Goal: Contribute content: Add original content to the website for others to see

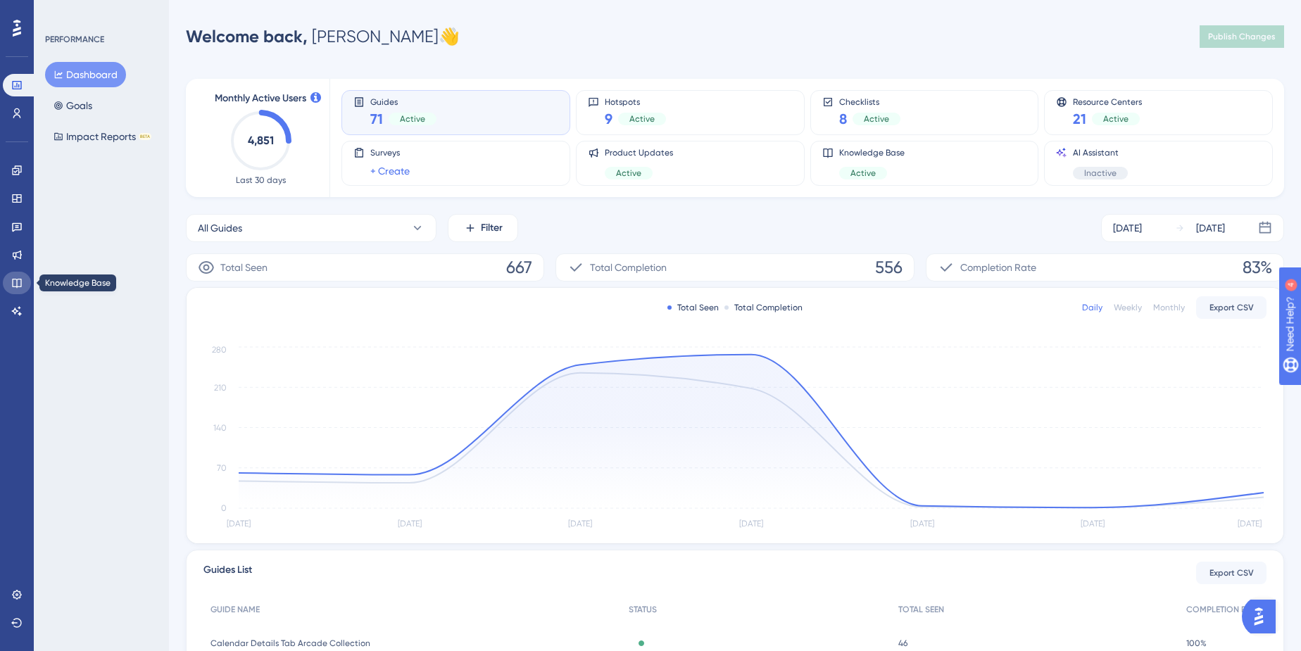
click at [10, 282] on link at bounding box center [17, 283] width 28 height 23
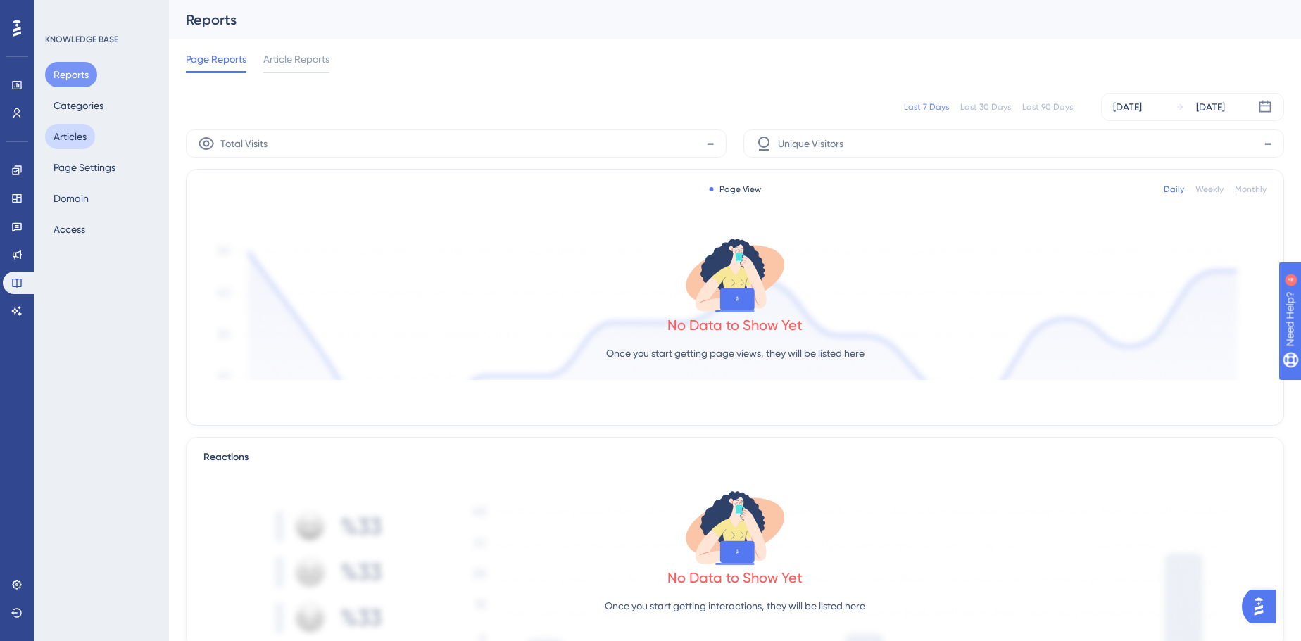
click at [62, 131] on button "Articles" at bounding box center [70, 136] width 50 height 25
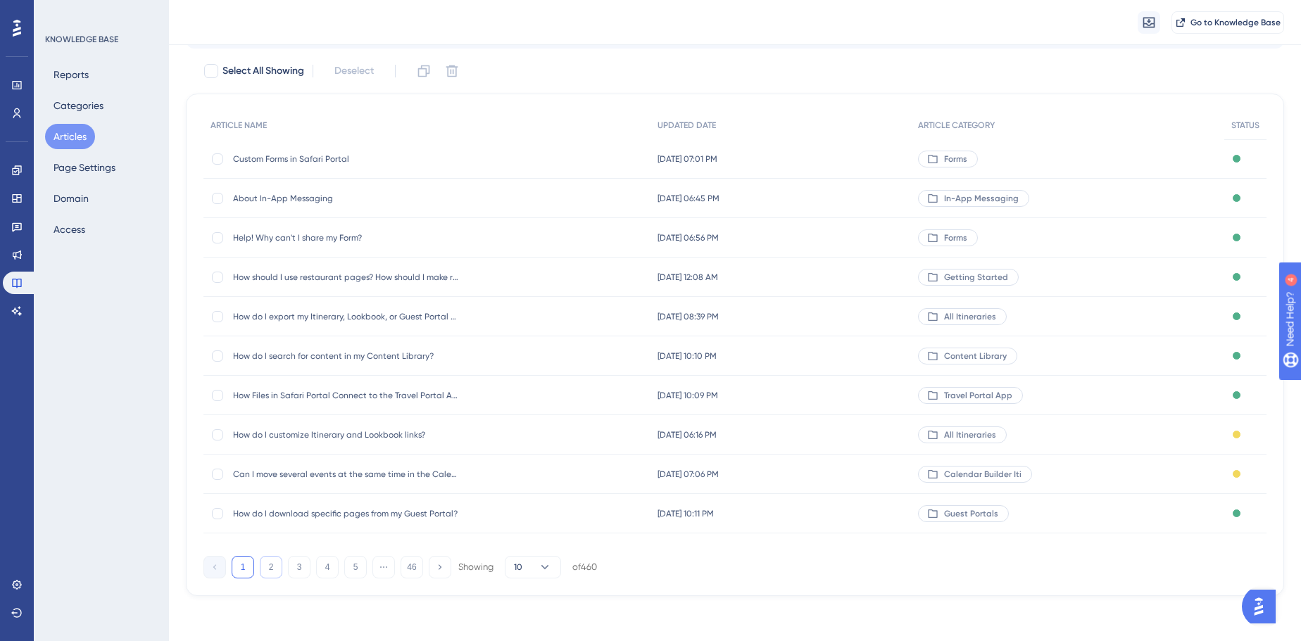
click at [263, 572] on button "2" at bounding box center [271, 567] width 23 height 23
click at [298, 577] on button "3" at bounding box center [299, 568] width 23 height 23
click at [326, 570] on button "4" at bounding box center [327, 568] width 23 height 23
click at [213, 475] on div at bounding box center [217, 475] width 11 height 11
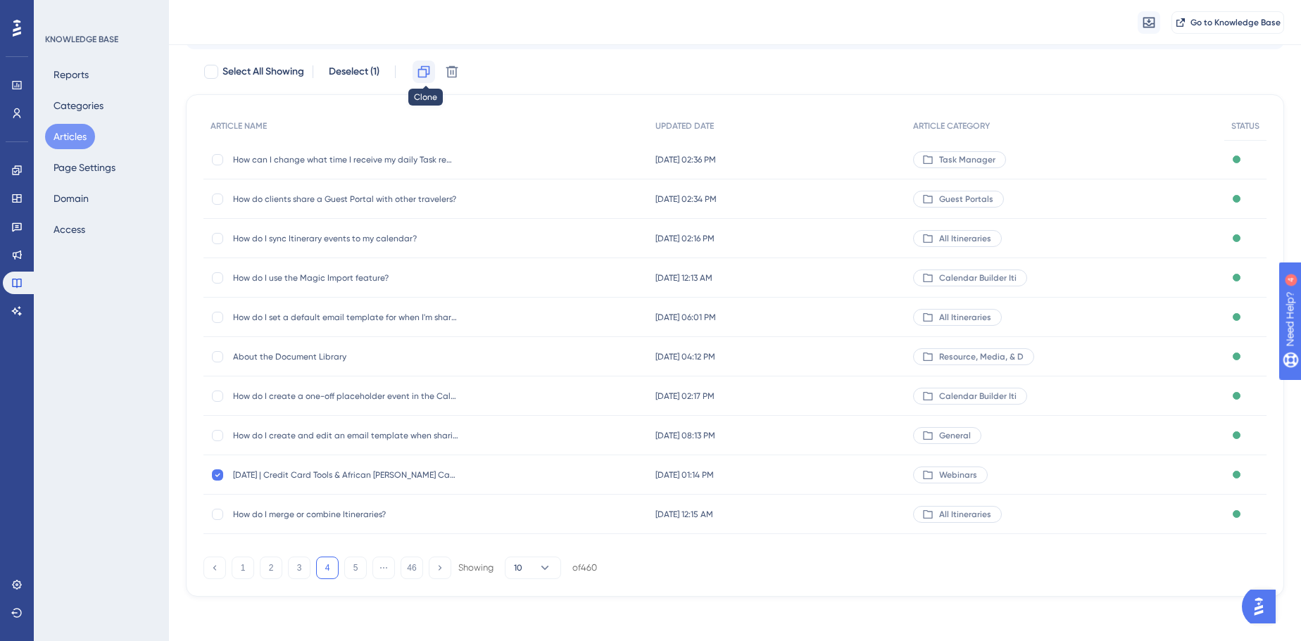
click at [428, 66] on icon at bounding box center [424, 72] width 12 height 12
checkbox input "false"
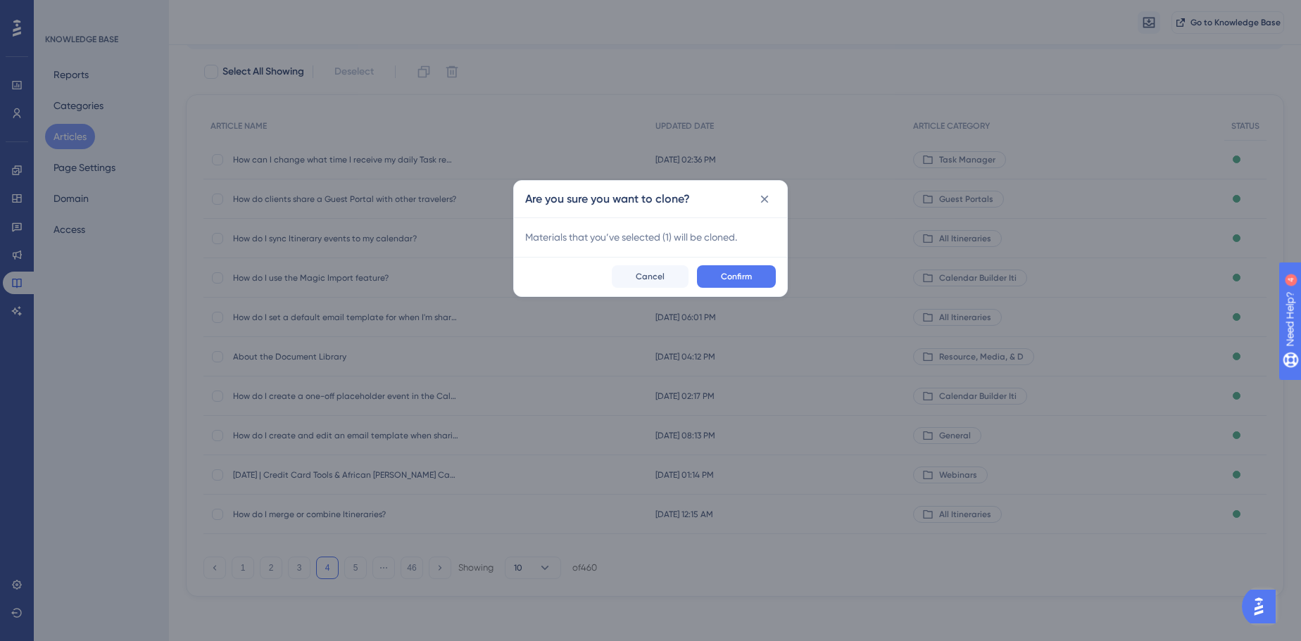
scroll to position [65, 0]
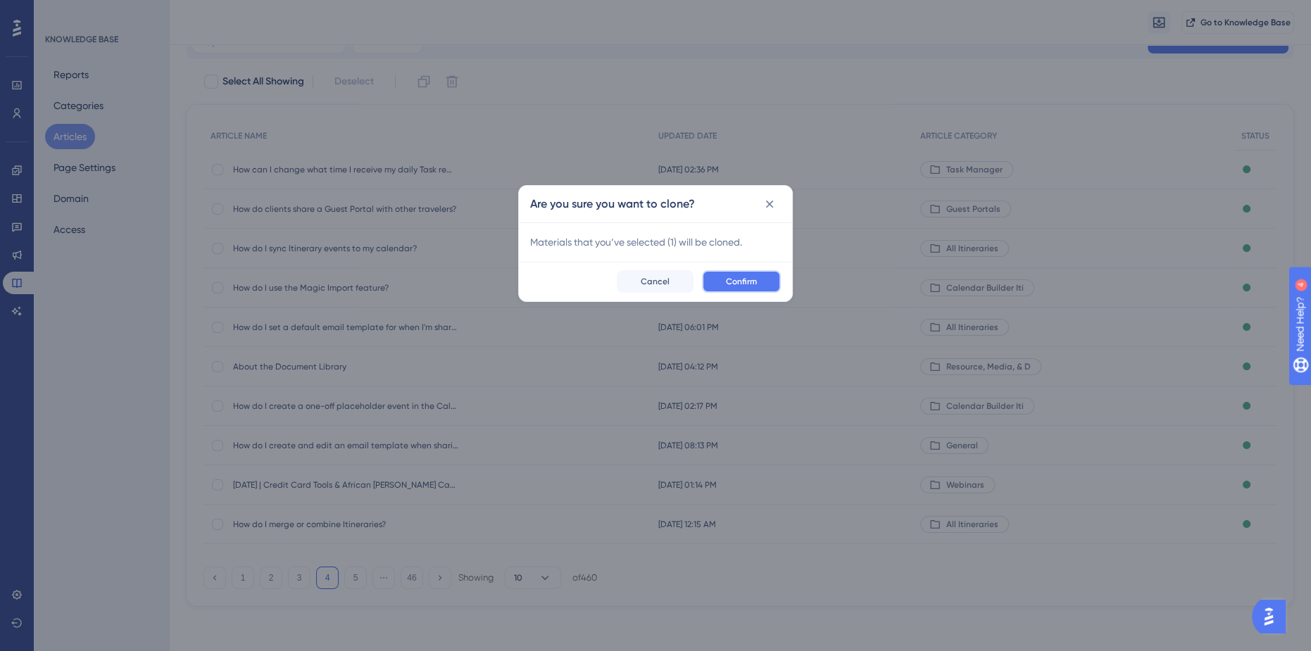
click at [737, 280] on span "Confirm" at bounding box center [741, 281] width 31 height 11
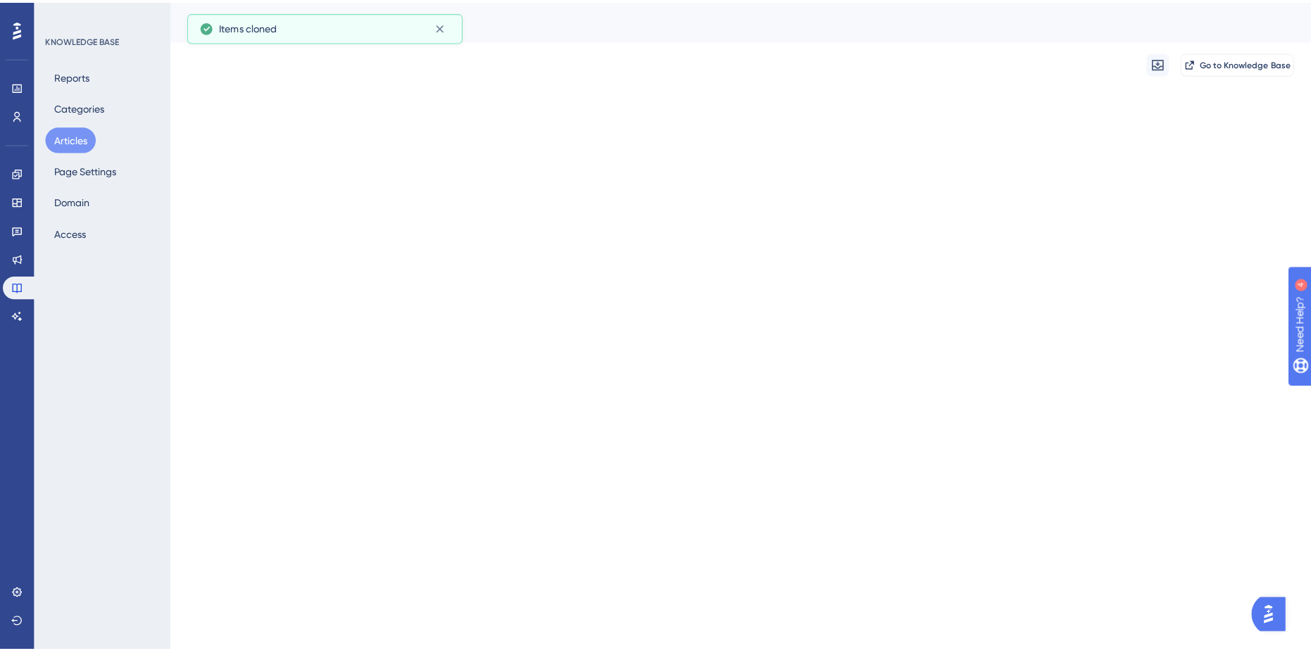
scroll to position [0, 0]
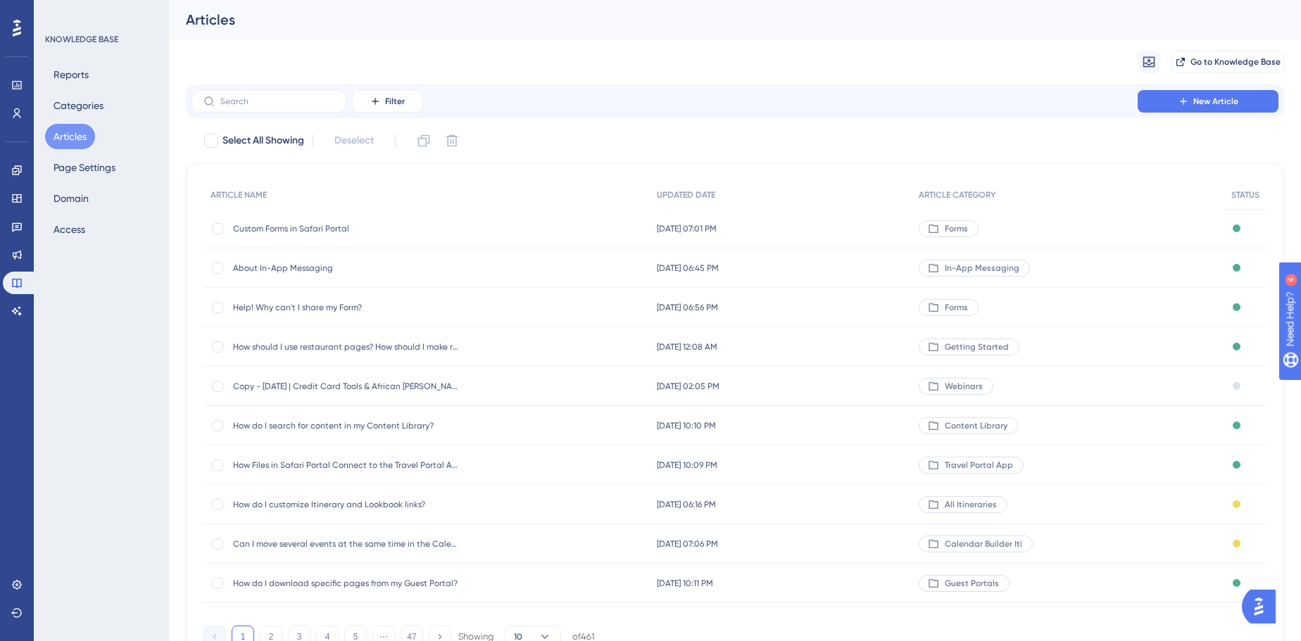
click at [309, 380] on div "Copy - [DATE] | Credit Card Tools & African [PERSON_NAME] Camps Copy - [DATE] |…" at bounding box center [345, 386] width 225 height 39
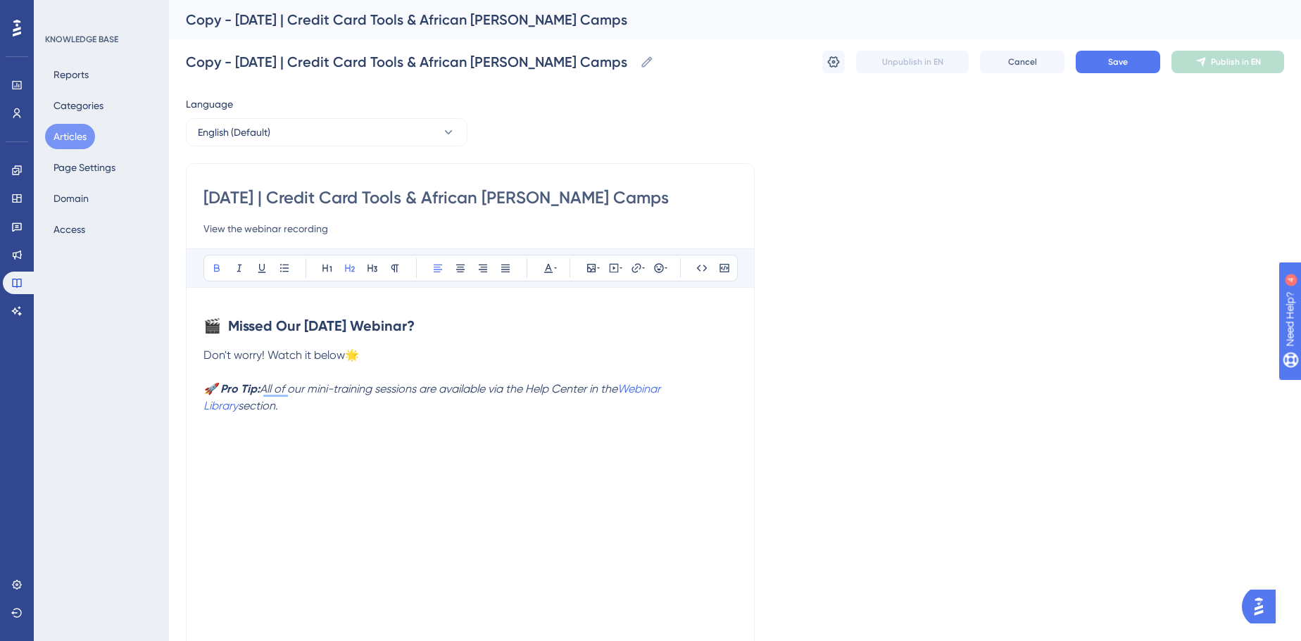
click at [392, 196] on input "[DATE] | Credit Card Tools & African [PERSON_NAME] Camps" at bounding box center [470, 198] width 534 height 23
paste input "21, 2025 | Automated Quotes with Google Sheet"
type input "[DATE] | Automated Quotes with Google Sheets"
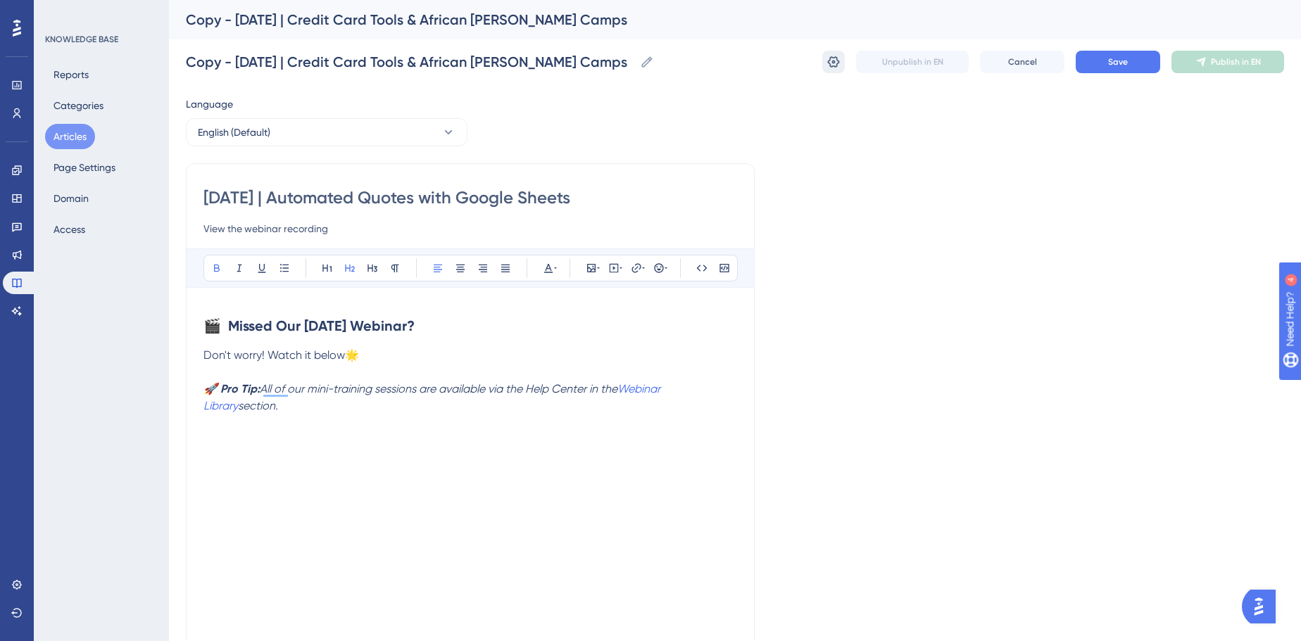
click at [839, 67] on icon at bounding box center [834, 62] width 14 height 14
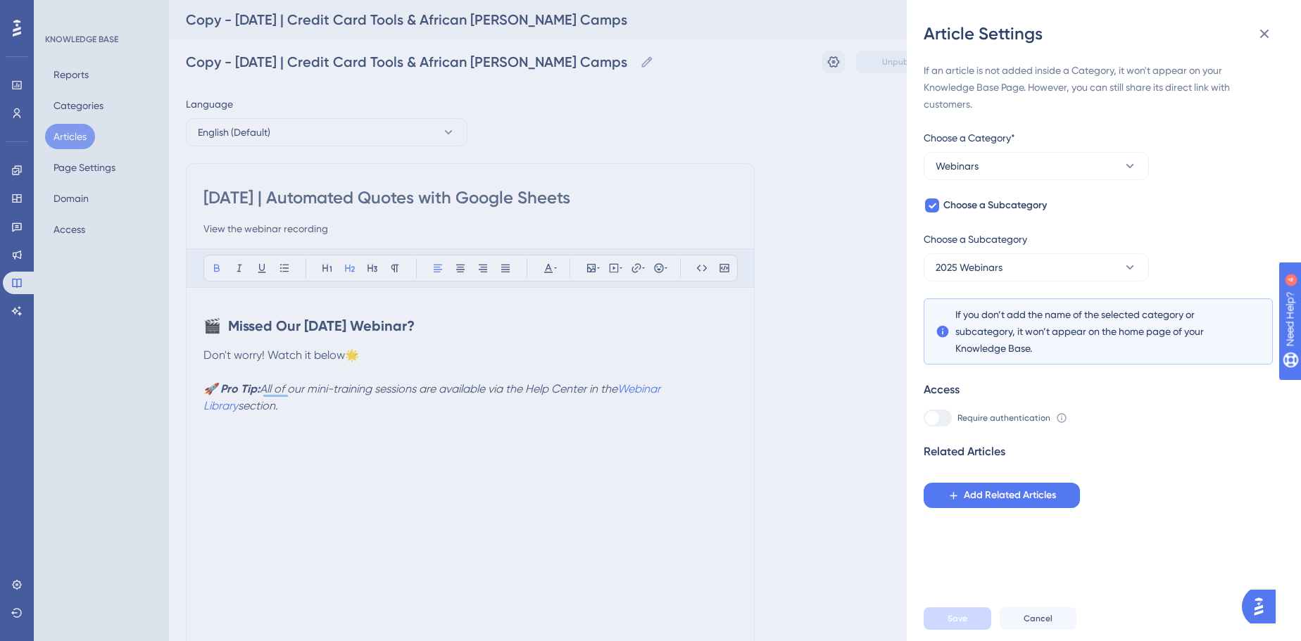
click at [853, 171] on div "Article Settings If an article is not added inside a Category, it won't appear …" at bounding box center [650, 320] width 1301 height 641
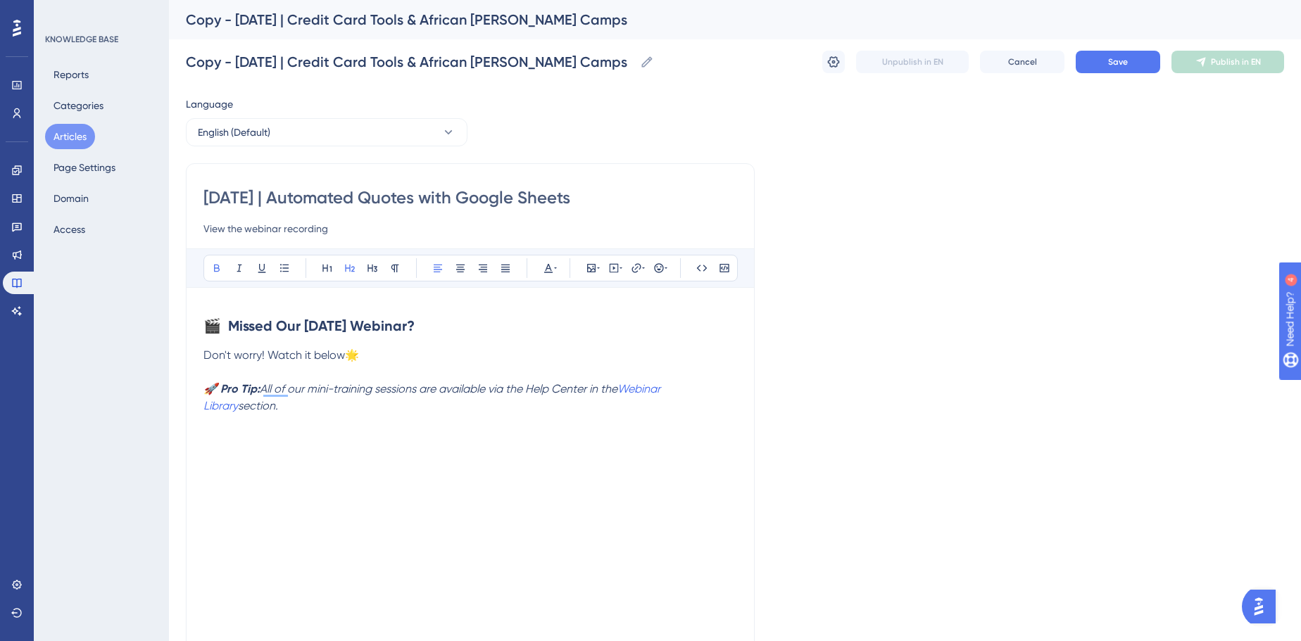
click at [1116, 47] on div "Copy - [DATE] | Credit Card Tools & African [PERSON_NAME] Camps Copy - [DATE] |…" at bounding box center [735, 61] width 1098 height 45
click at [1110, 57] on span "Save" at bounding box center [1118, 61] width 20 height 11
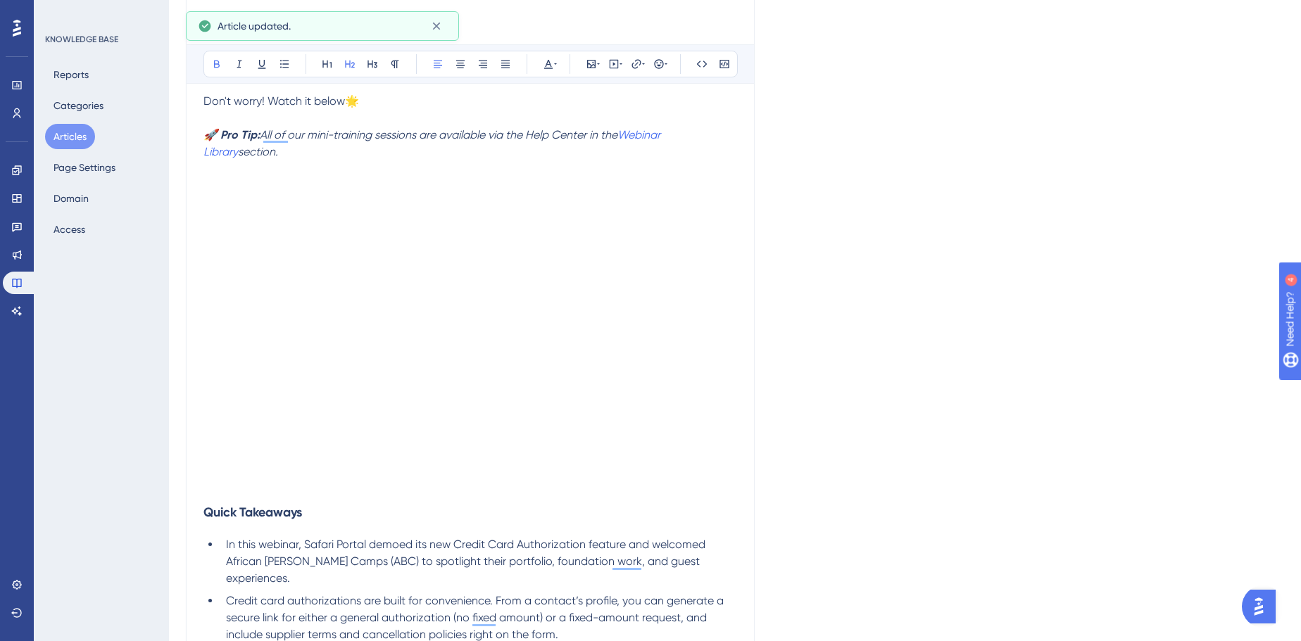
scroll to position [256, 0]
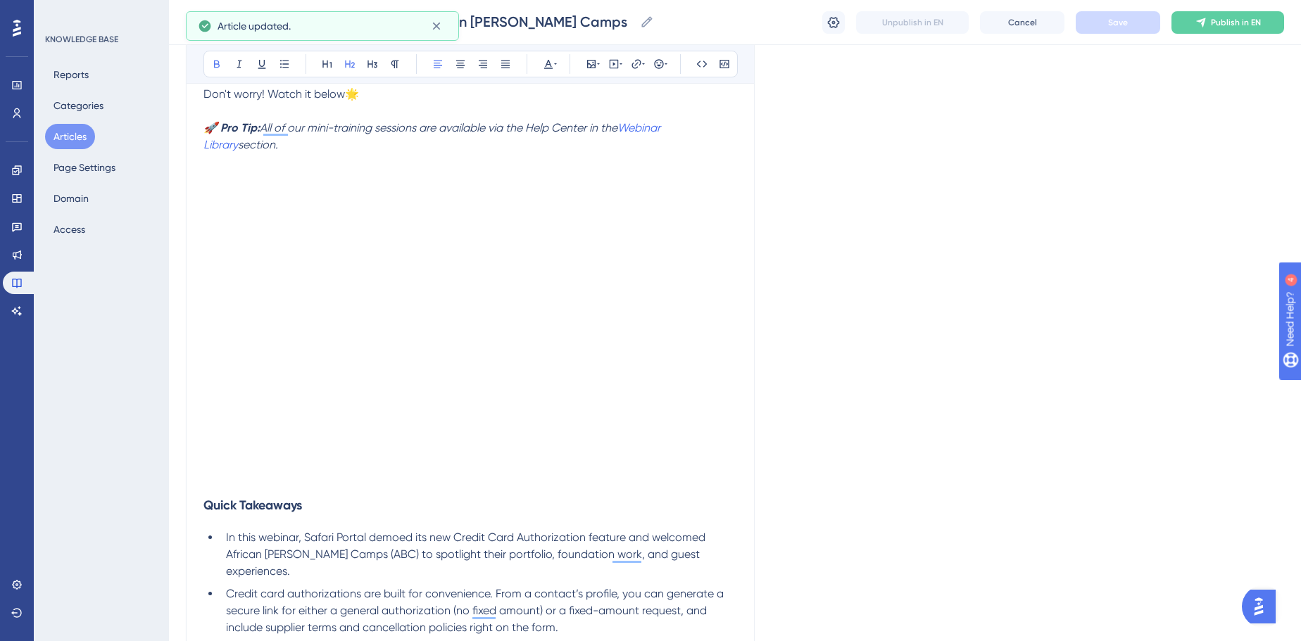
click at [276, 487] on h3 "Quick Takeaways" at bounding box center [470, 505] width 534 height 37
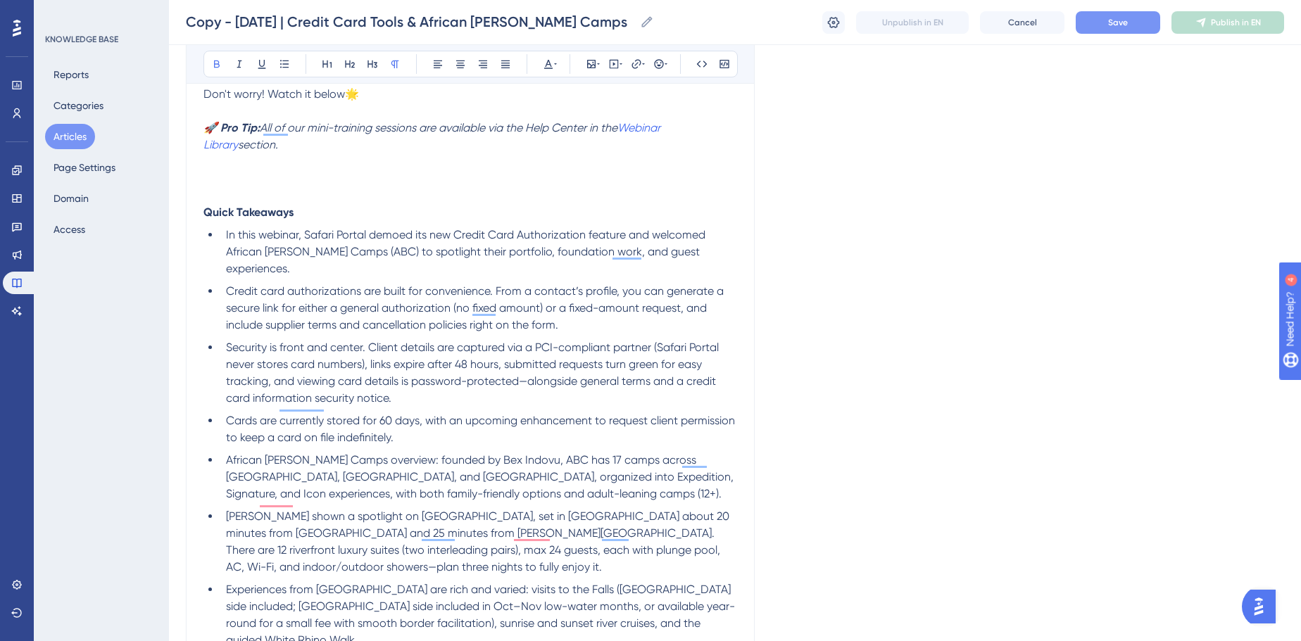
click at [261, 184] on p "To enrich screen reader interactions, please activate Accessibility in Grammarl…" at bounding box center [470, 178] width 534 height 17
click at [615, 71] on button at bounding box center [614, 64] width 20 height 20
click at [614, 138] on textarea "To enrich screen reader interactions, please activate Accessibility in Grammarl…" at bounding box center [614, 150] width 214 height 63
paste textarea "<div style="padding:56.25% 0 0 0;position:relative;"><iframe src="[URL][DOMAIN_…"
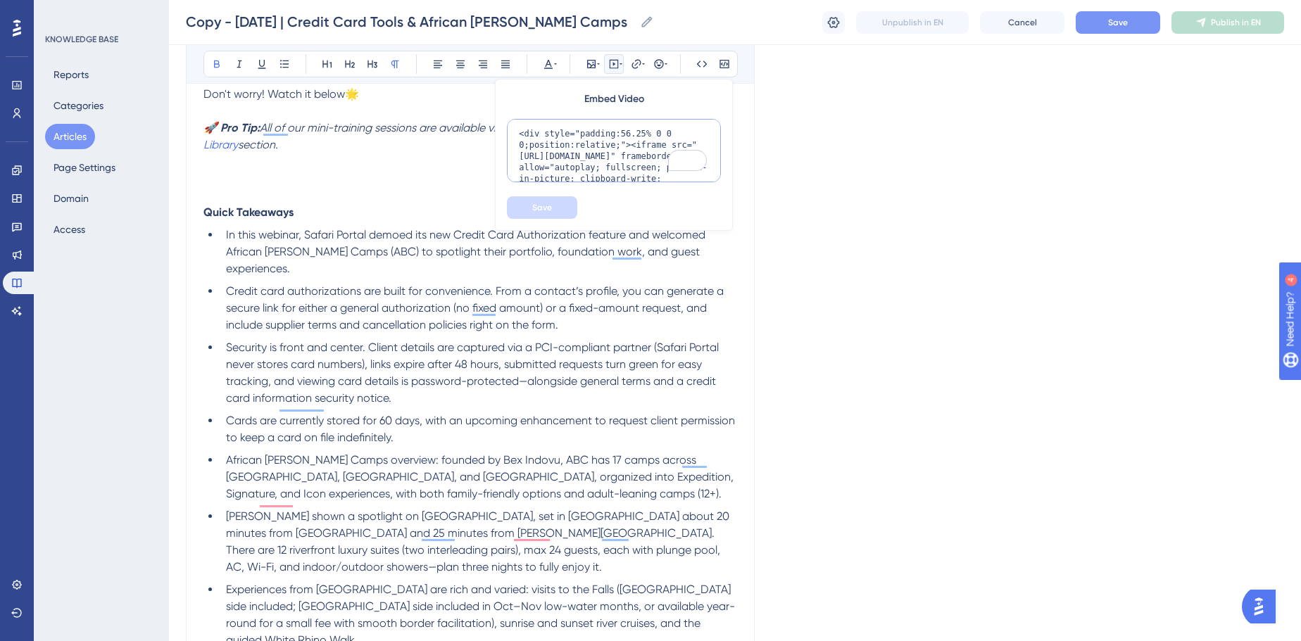
scroll to position [137, 0]
type textarea "<div style="padding:56.25% 0 0 0;position:relative;"><iframe src="[URL][DOMAIN_…"
click at [546, 205] on span "Save" at bounding box center [542, 207] width 20 height 11
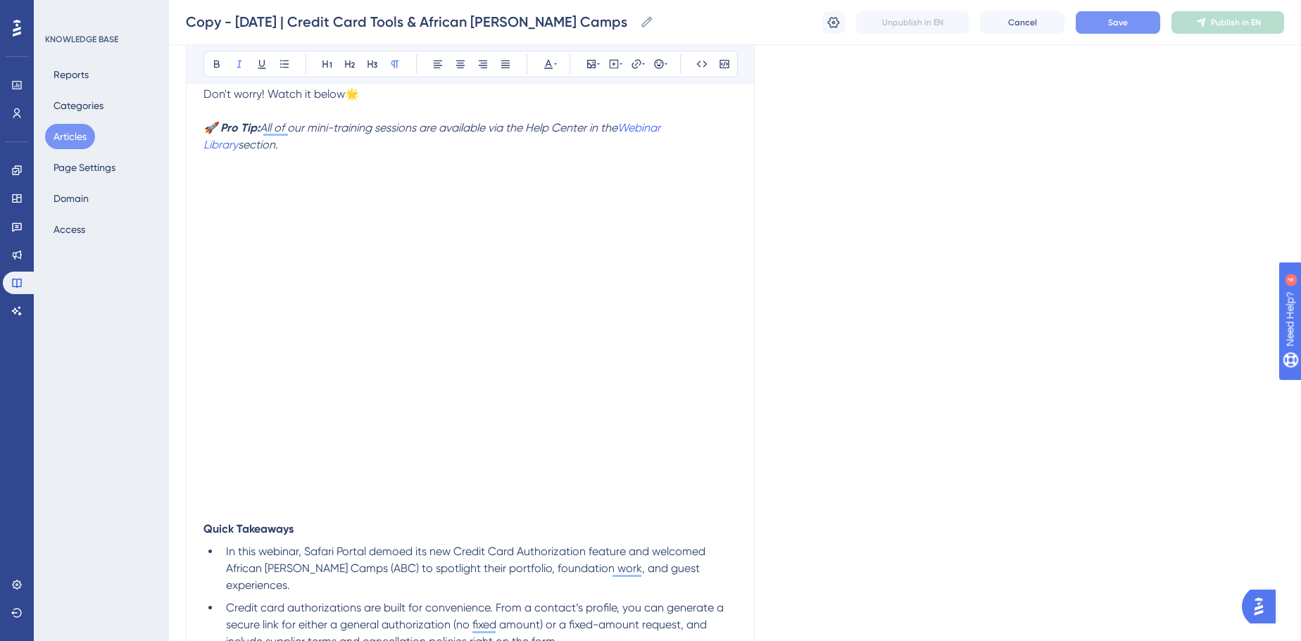
click at [276, 162] on p "To enrich screen reader interactions, please activate Accessibility in Grammarl…" at bounding box center [470, 161] width 534 height 17
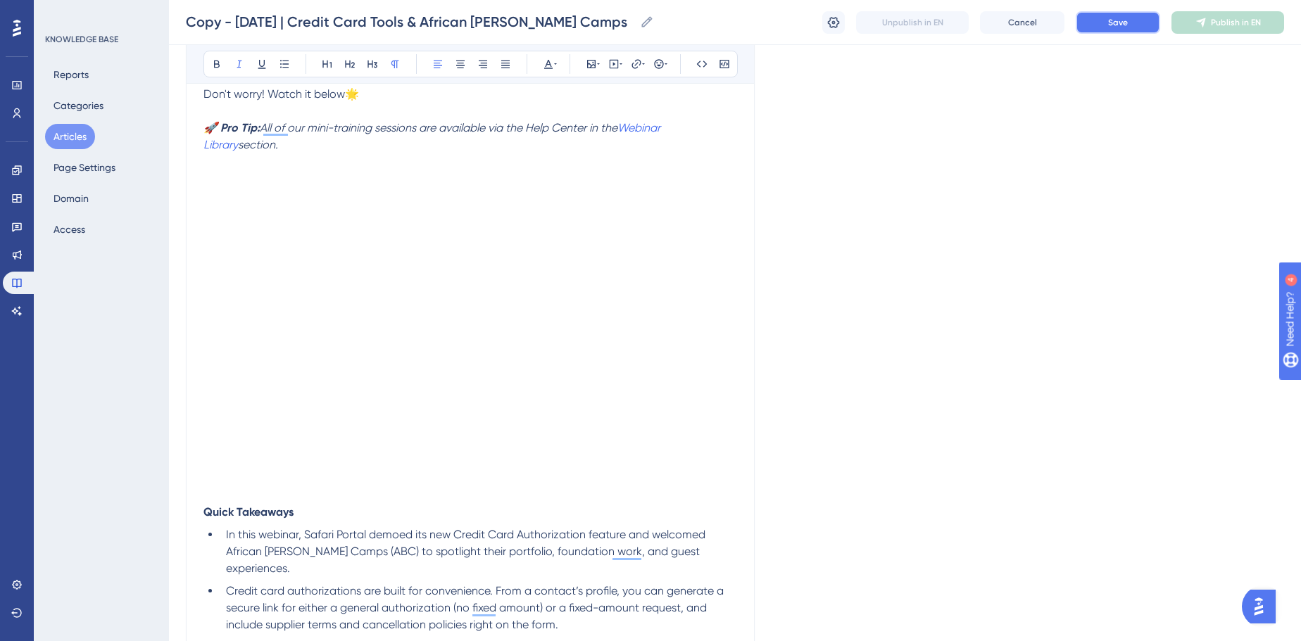
click at [1118, 25] on span "Save" at bounding box center [1118, 22] width 20 height 11
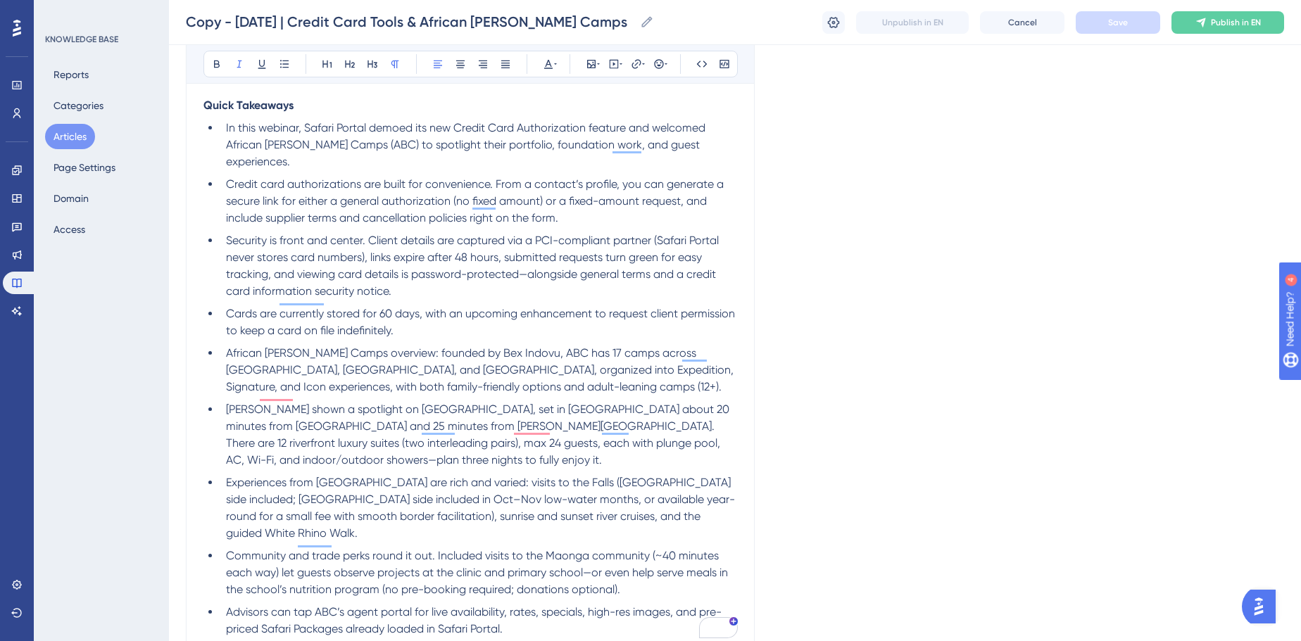
scroll to position [640, 0]
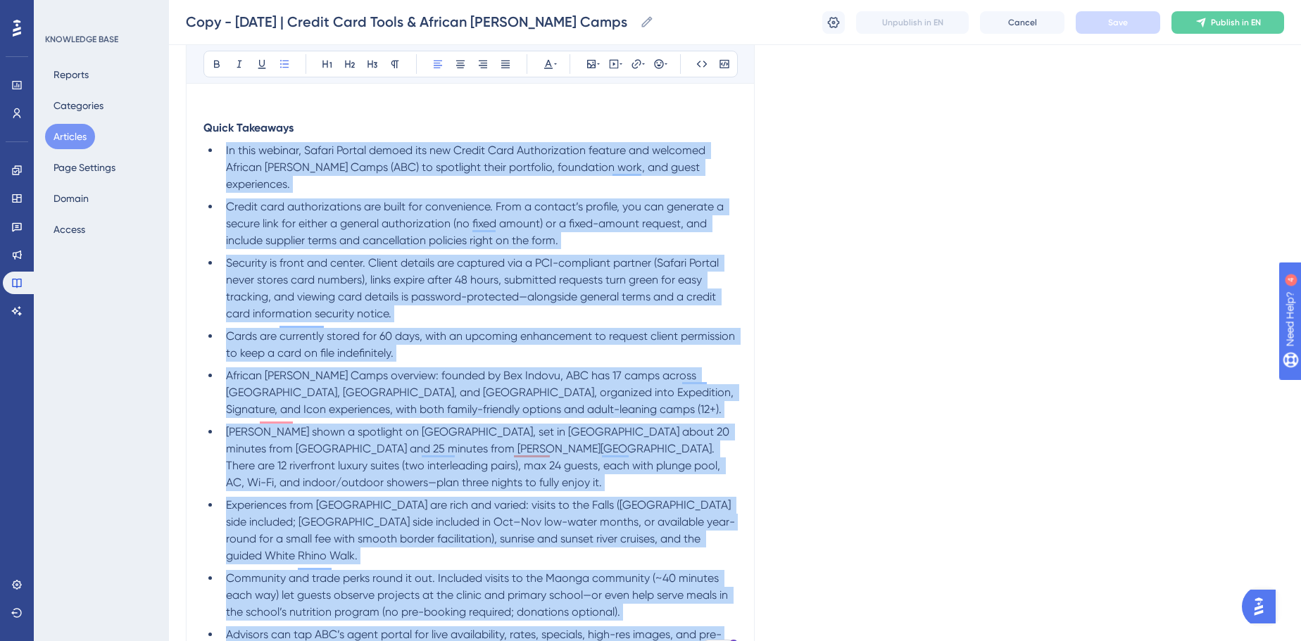
drag, startPoint x: 529, startPoint y: 614, endPoint x: 214, endPoint y: 155, distance: 557.0
click at [214, 155] on ul "In this webinar, Safari Portal demoed its new Credit Card Authorization feature…" at bounding box center [470, 401] width 534 height 518
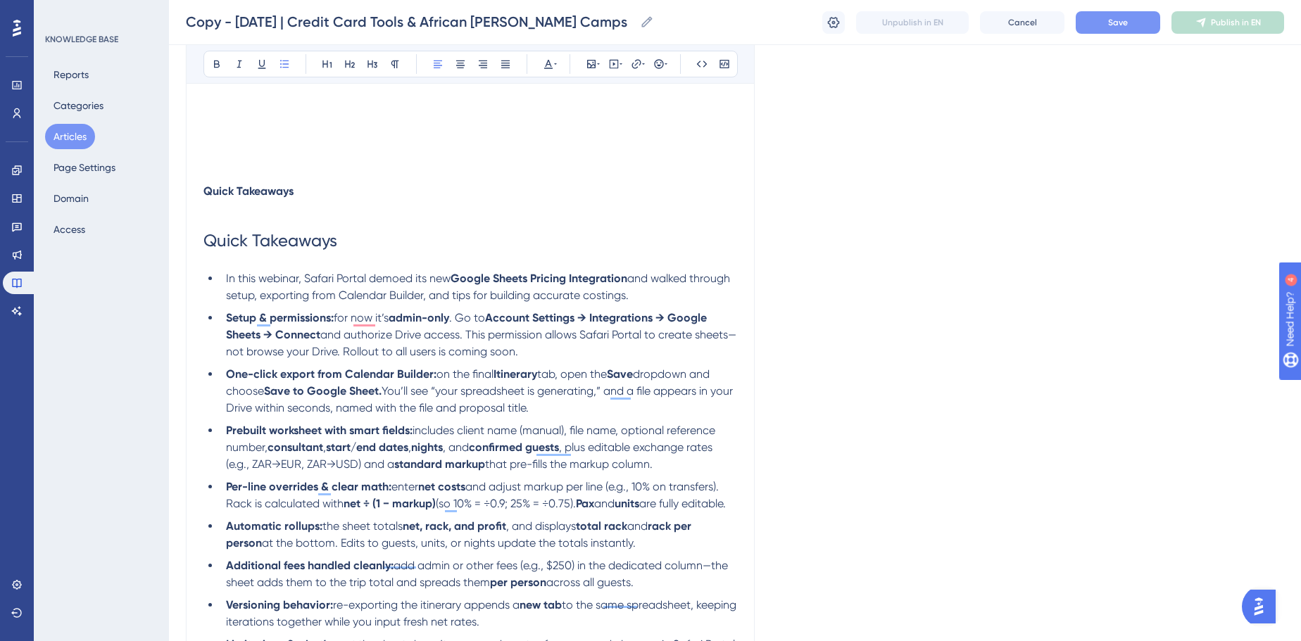
scroll to position [576, 0]
click at [223, 274] on li "In this webinar, Safari Portal demoed its new Google Sheets Pricing Integration…" at bounding box center [478, 288] width 517 height 34
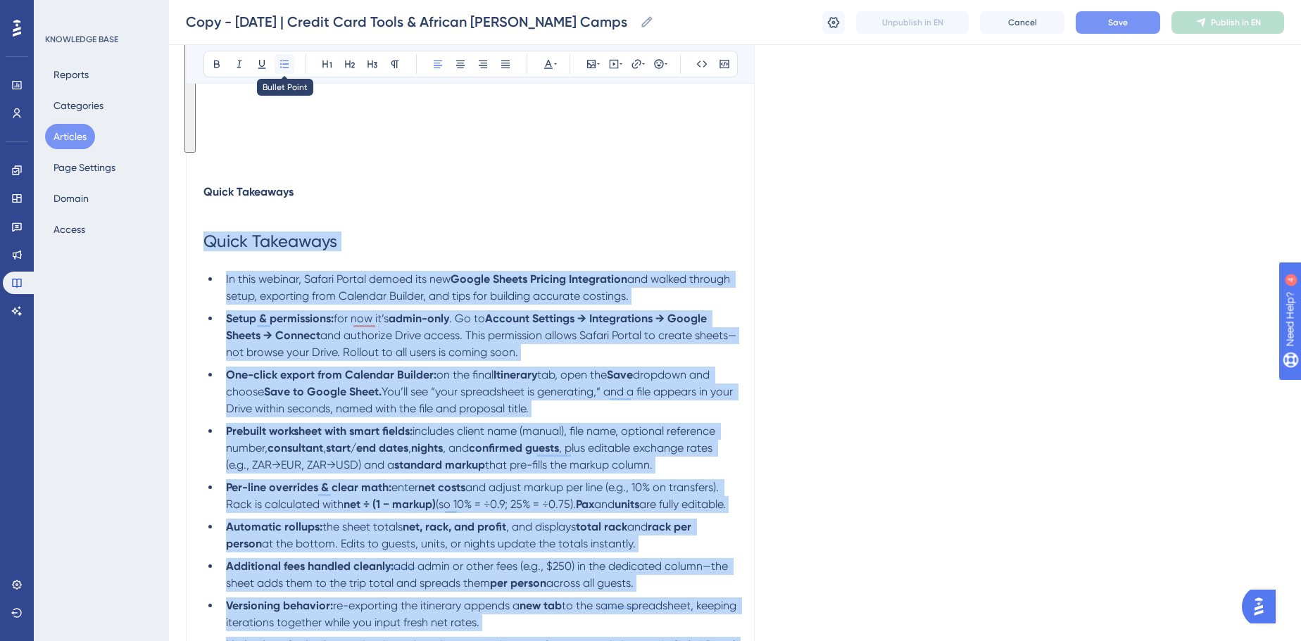
click at [285, 66] on icon at bounding box center [284, 63] width 11 height 11
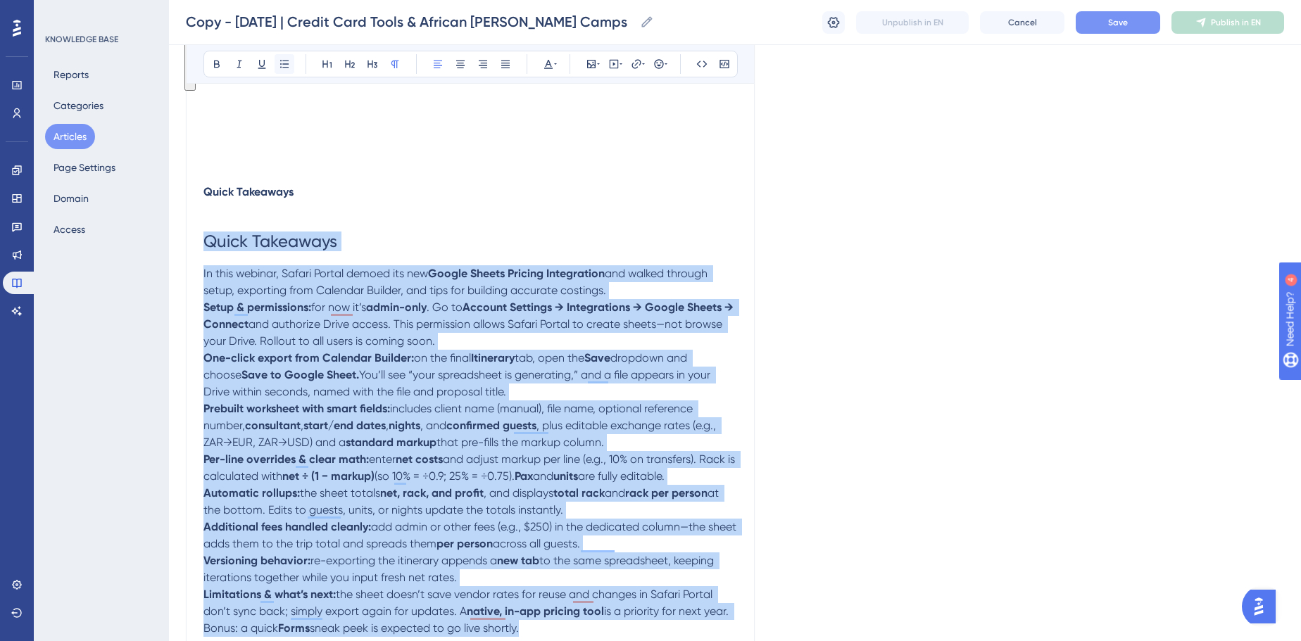
click at [285, 66] on icon at bounding box center [284, 63] width 11 height 11
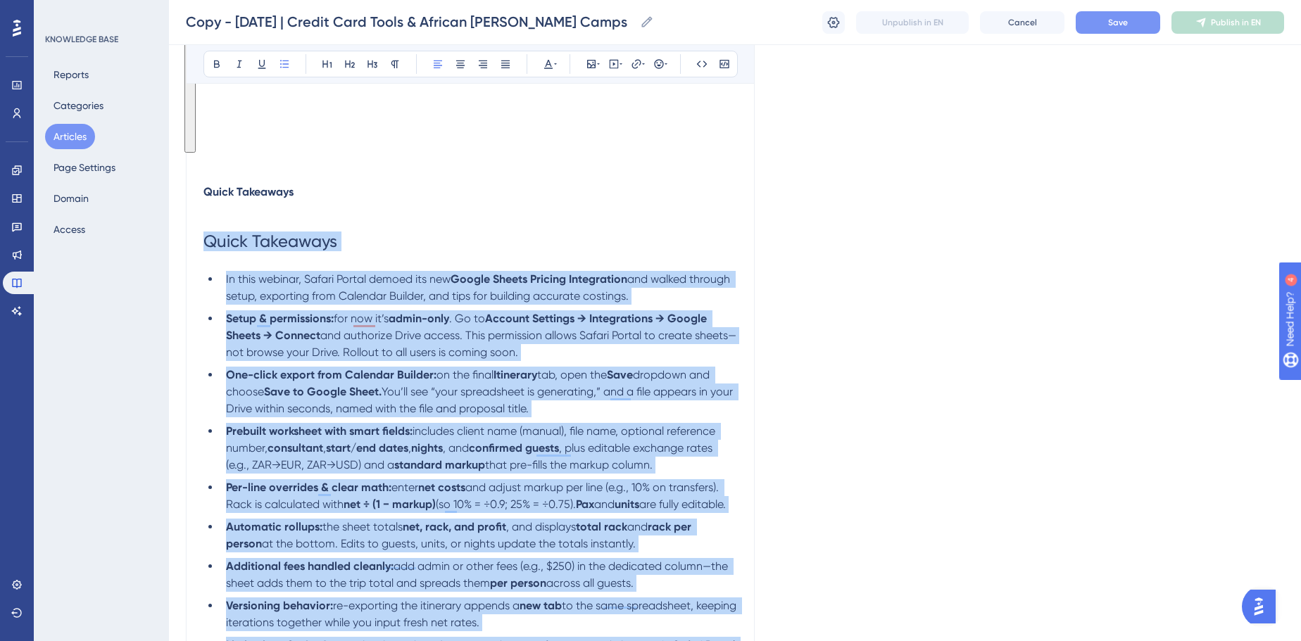
click at [389, 269] on div "🎬 Missed Our [DATE] Webinar? Don't worry! Watch it below🌟 🚀 Pro Tip: All of our…" at bounding box center [470, 222] width 534 height 998
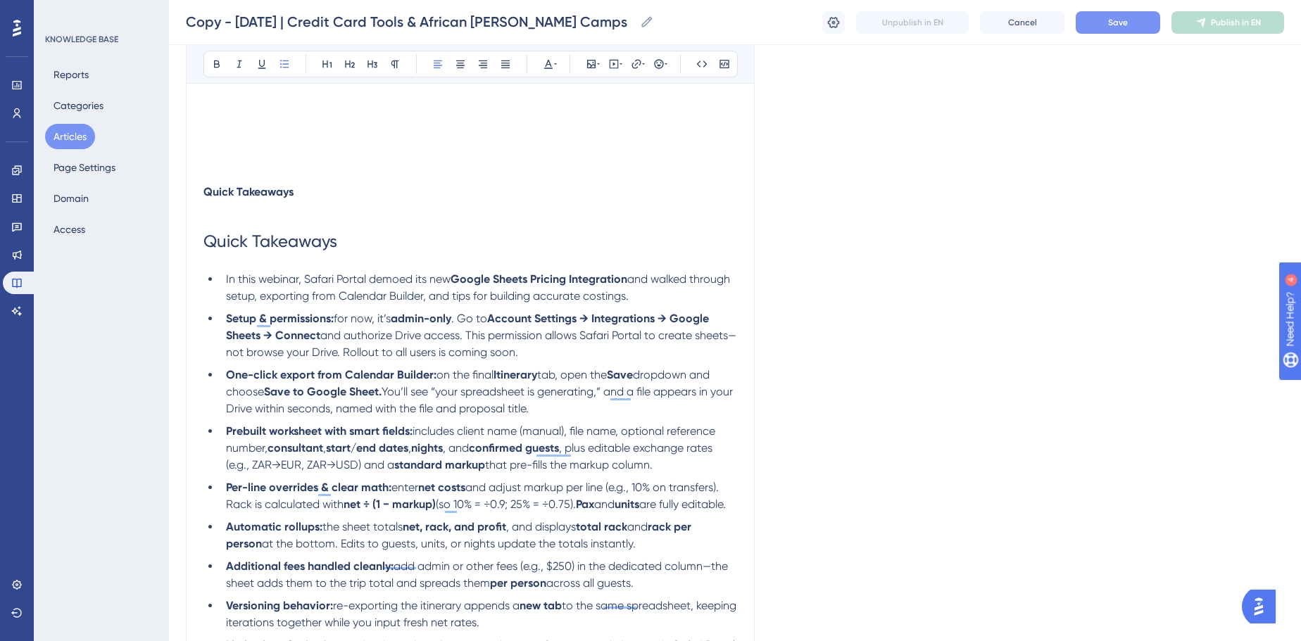
click at [223, 276] on li "In this webinar, Safari Portal demoed its new Google Sheets Pricing Integration…" at bounding box center [478, 288] width 517 height 34
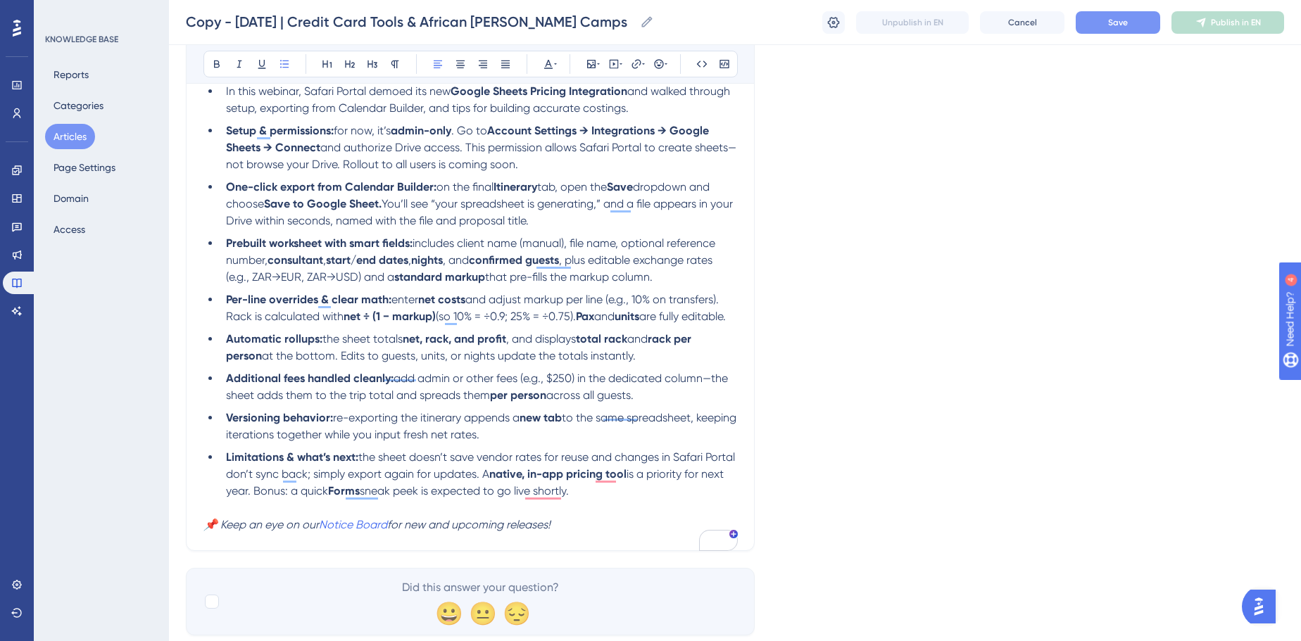
scroll to position [767, 0]
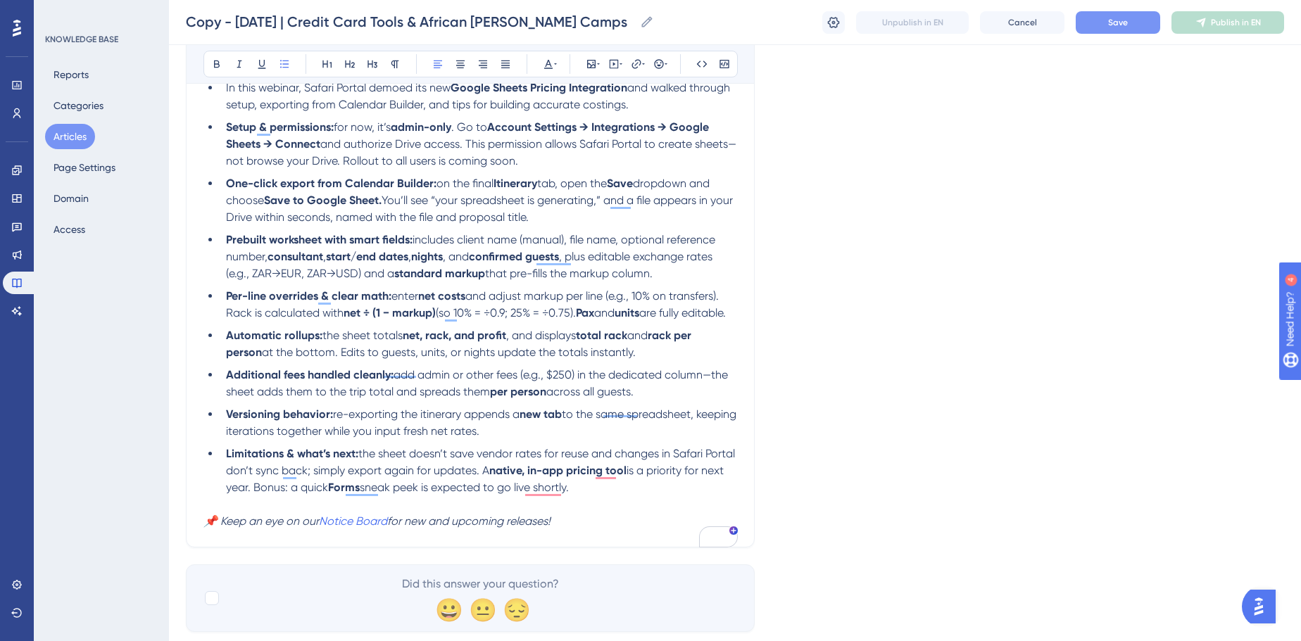
click at [623, 496] on li "Limitations & what’s next: the sheet doesn’t save vendor rates for reuse and ch…" at bounding box center [478, 471] width 517 height 51
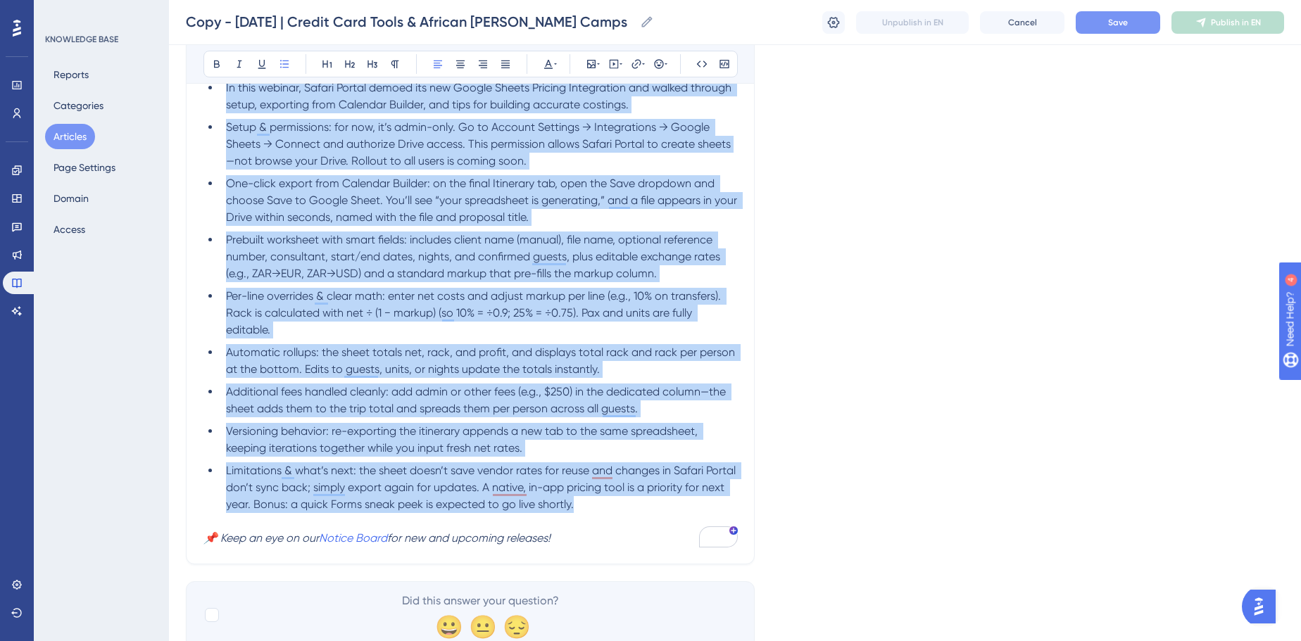
click at [575, 421] on ul "In this webinar, Safari Portal demoed its new Google Sheets Pricing Integration…" at bounding box center [470, 297] width 534 height 434
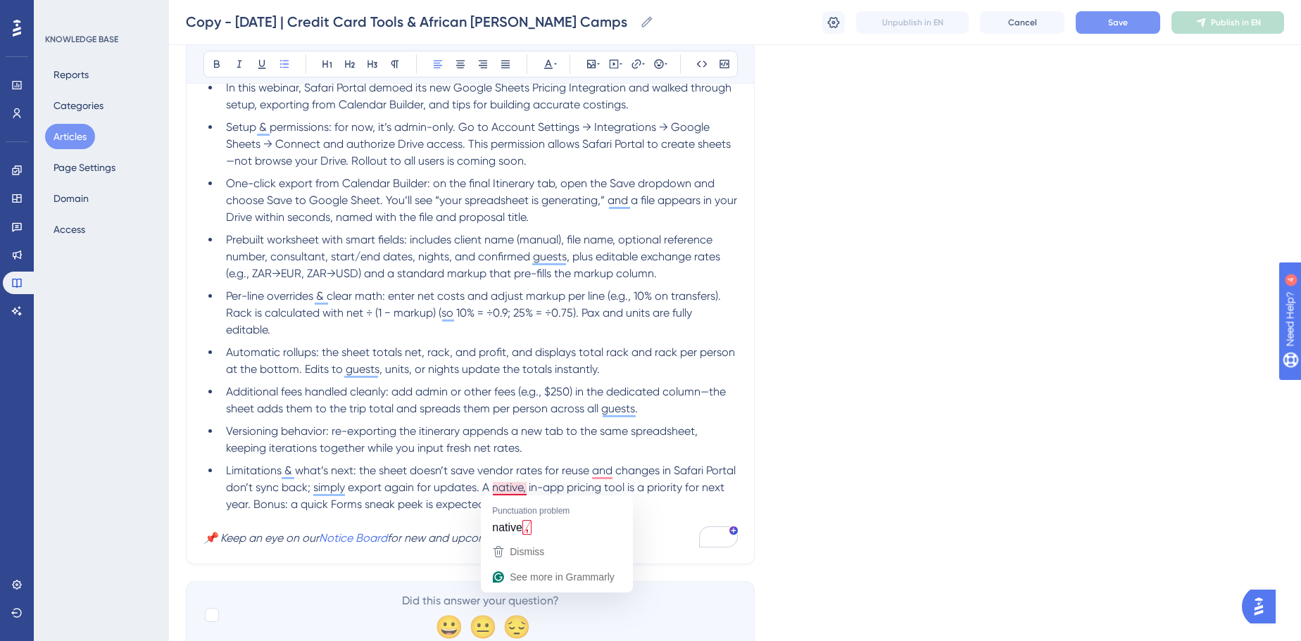
click at [1074, 25] on div "Unpublish in EN Cancel Save Publish in EN" at bounding box center [1053, 22] width 462 height 23
click at [1081, 23] on button "Save" at bounding box center [1118, 22] width 84 height 23
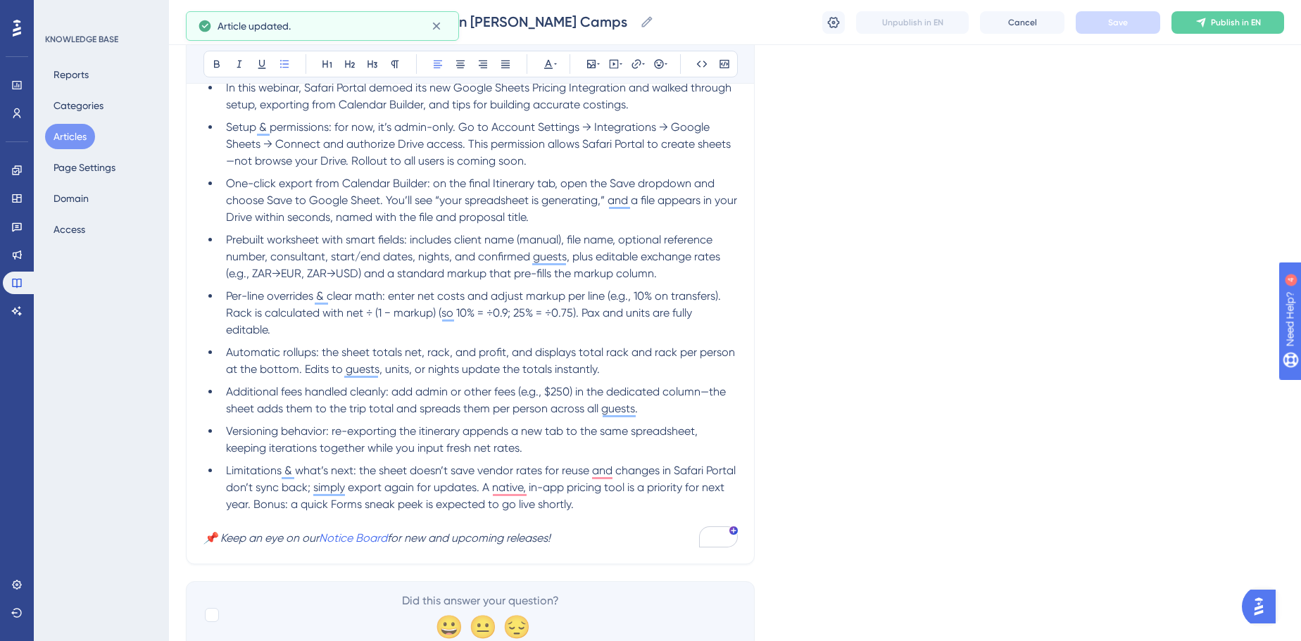
click at [294, 464] on span "Limitations & what’s next: the sheet doesn’t save vendor rates for reuse and ch…" at bounding box center [482, 487] width 513 height 47
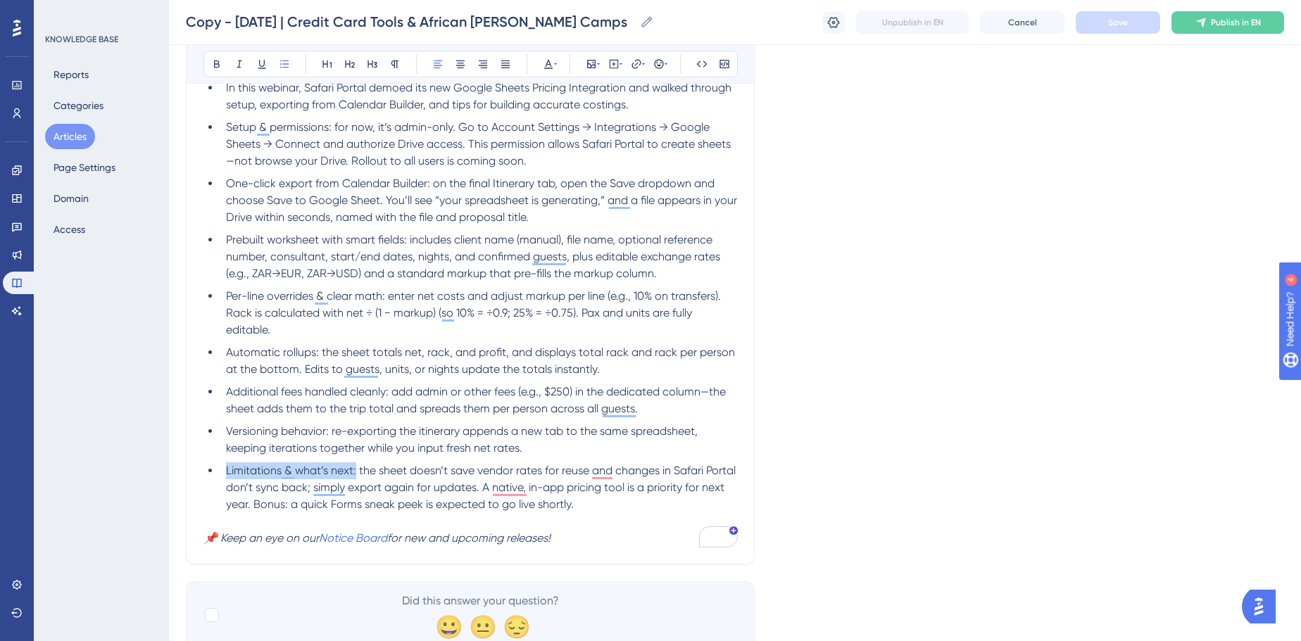
drag, startPoint x: 355, startPoint y: 472, endPoint x: 226, endPoint y: 475, distance: 128.9
click at [226, 475] on span "Limitations & what’s next: the sheet doesn’t save vendor rates for reuse and ch…" at bounding box center [482, 487] width 513 height 47
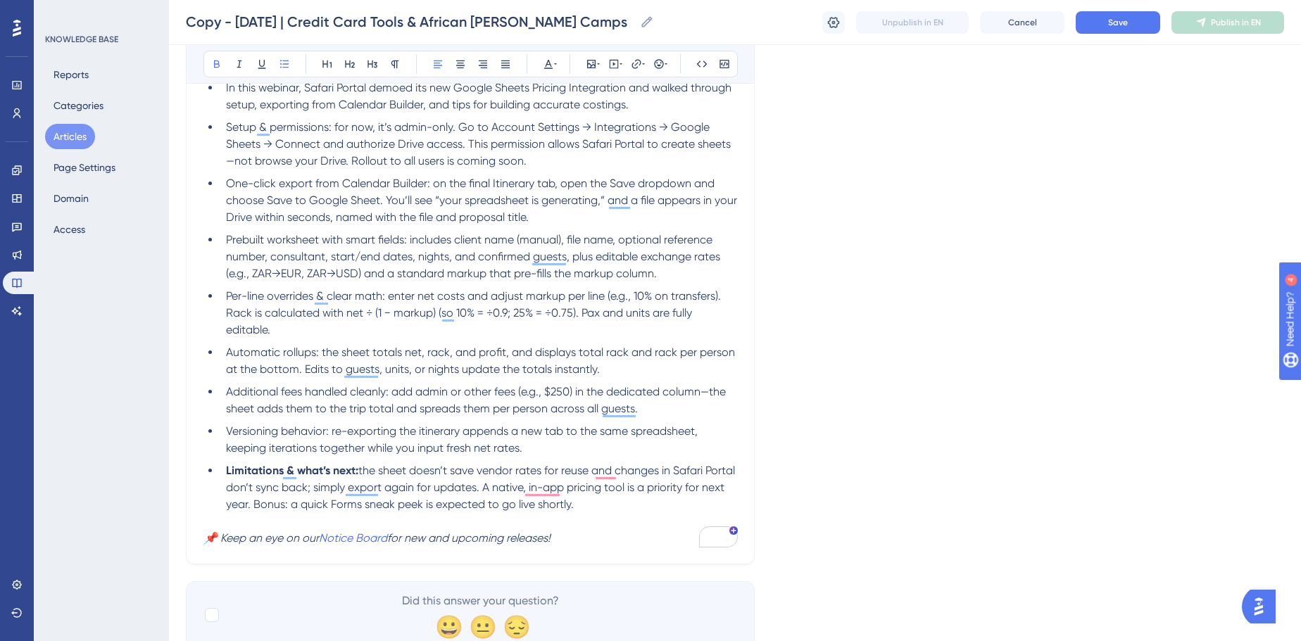
click at [487, 487] on span "the sheet doesn’t save vendor rates for reuse and changes in Safari Portal don’…" at bounding box center [482, 487] width 512 height 47
click at [430, 498] on span "the sheet doesn’t save vendor rates for reuse and changes in Safari Portal don’…" at bounding box center [482, 487] width 512 height 47
drag, startPoint x: 608, startPoint y: 503, endPoint x: 279, endPoint y: 506, distance: 329.5
click at [279, 506] on li "Limitations & what’s next: the sheet doesn’t save vendor rates for reuse and ch…" at bounding box center [478, 488] width 517 height 51
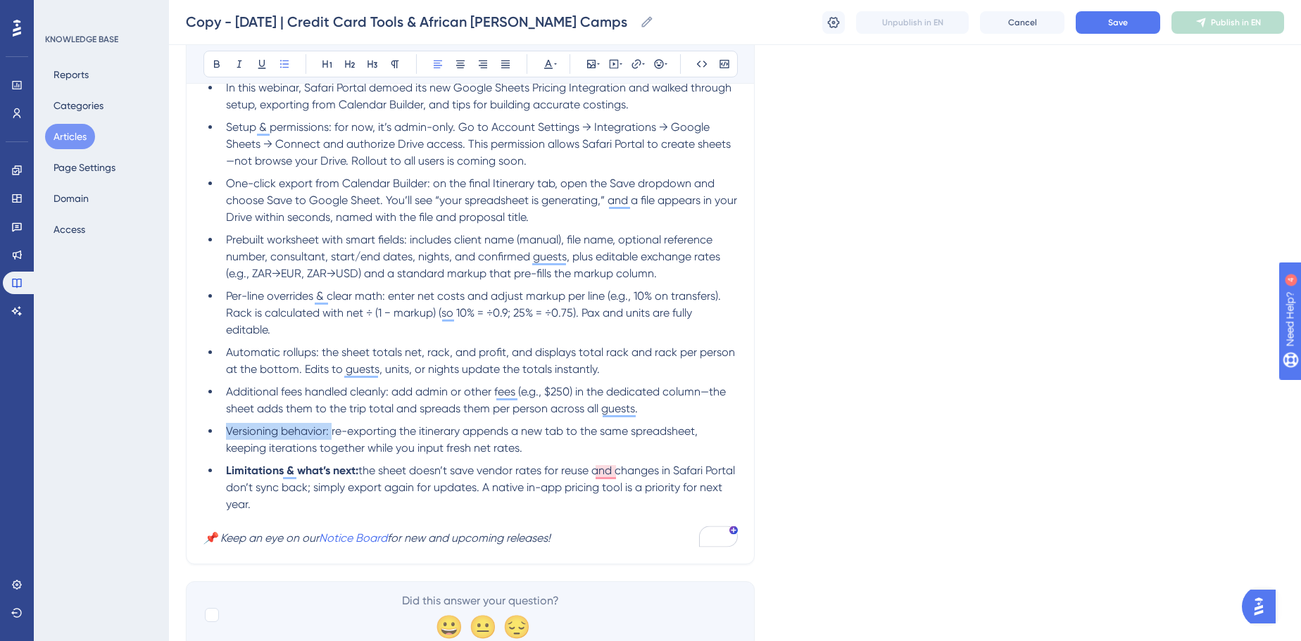
drag, startPoint x: 330, startPoint y: 428, endPoint x: 210, endPoint y: 427, distance: 120.4
click at [220, 427] on li "Versioning behavior: re-exporting the itinerary appends a new tab to the same s…" at bounding box center [478, 440] width 517 height 34
click at [434, 439] on li "Versioning behavior: re-exporting the itinerary appends a new tab to the same s…" at bounding box center [478, 440] width 517 height 34
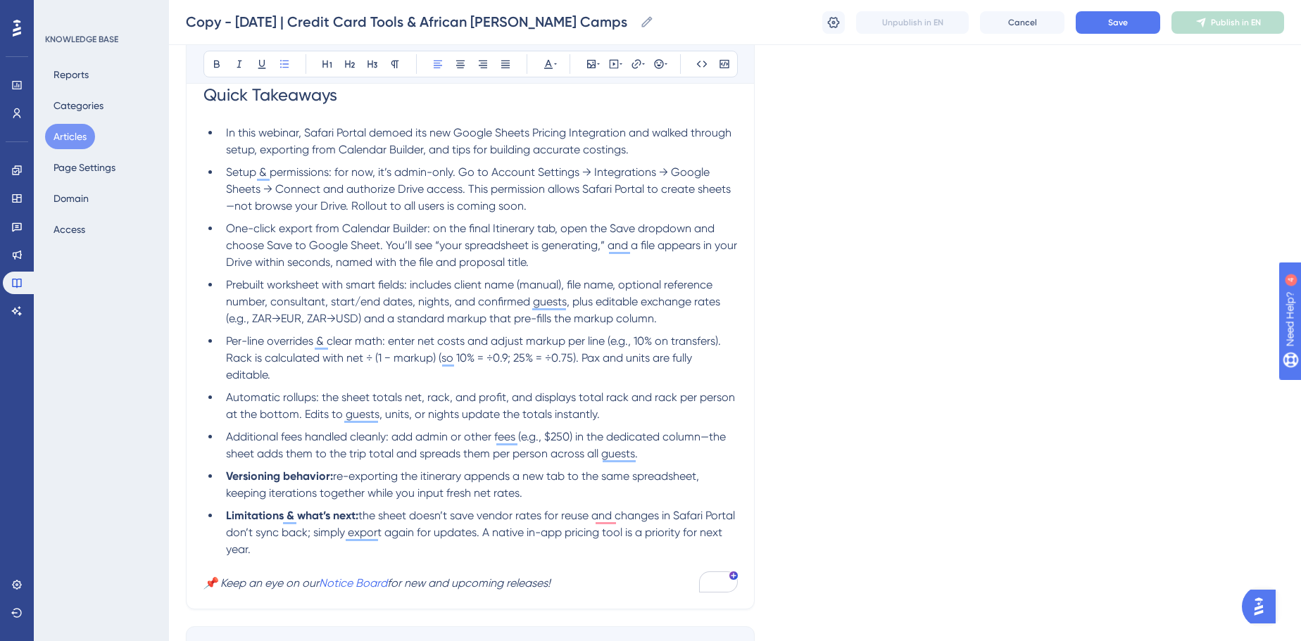
scroll to position [704, 0]
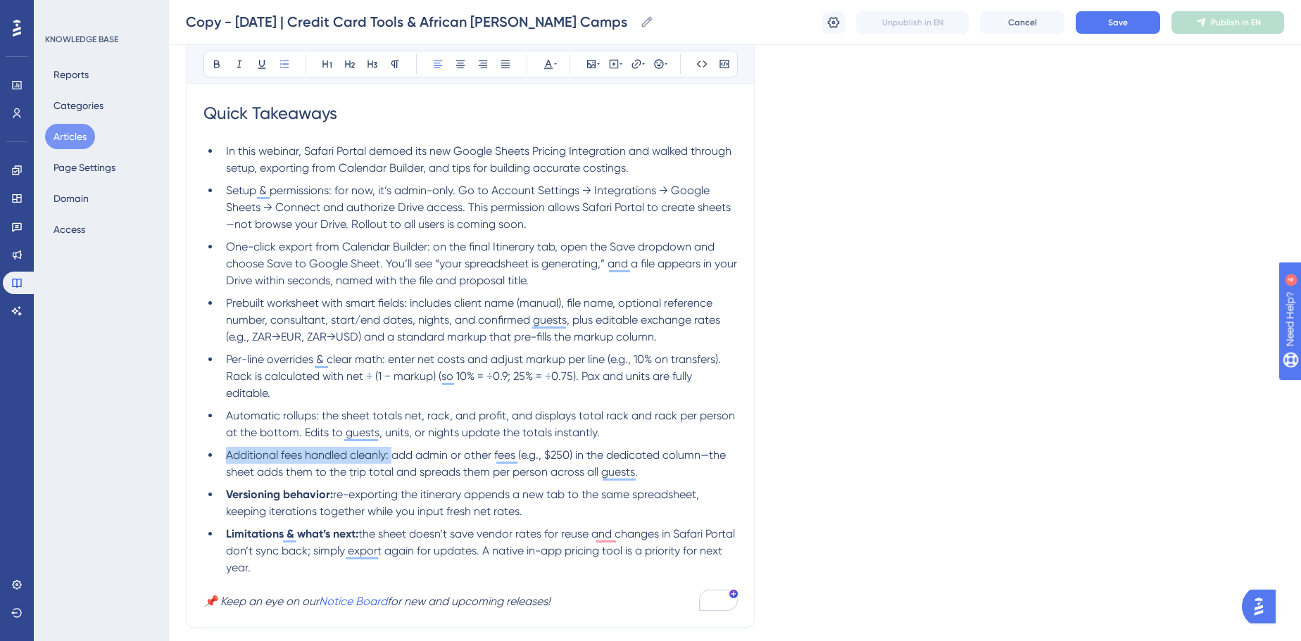
drag, startPoint x: 390, startPoint y: 453, endPoint x: 224, endPoint y: 456, distance: 166.2
click at [224, 456] on li "Additional fees handled cleanly: add admin or other fees (e.g., $250) in the de…" at bounding box center [478, 464] width 517 height 34
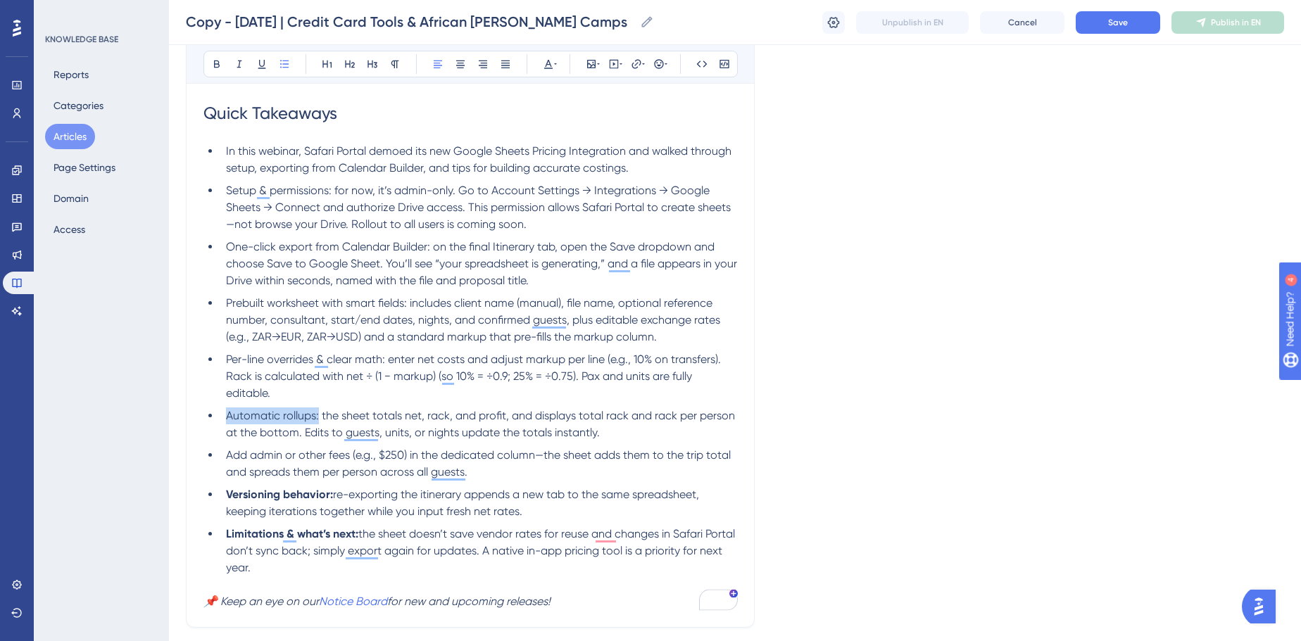
drag, startPoint x: 319, startPoint y: 410, endPoint x: 180, endPoint y: 402, distance: 138.9
click at [0, 0] on div "Performance Users Engagement Widgets Feedback Product Updates Knowledge Base AI…" at bounding box center [0, 0] width 0 height 0
drag, startPoint x: 336, startPoint y: 500, endPoint x: 206, endPoint y: 500, distance: 129.6
click at [206, 500] on ul "In this webinar, Safari Portal demoed its new Google Sheets Pricing Integration…" at bounding box center [470, 360] width 534 height 434
click at [369, 535] on span "the sheet doesn’t save vendor rates for reuse and changes in Safari Portal don’…" at bounding box center [482, 550] width 512 height 47
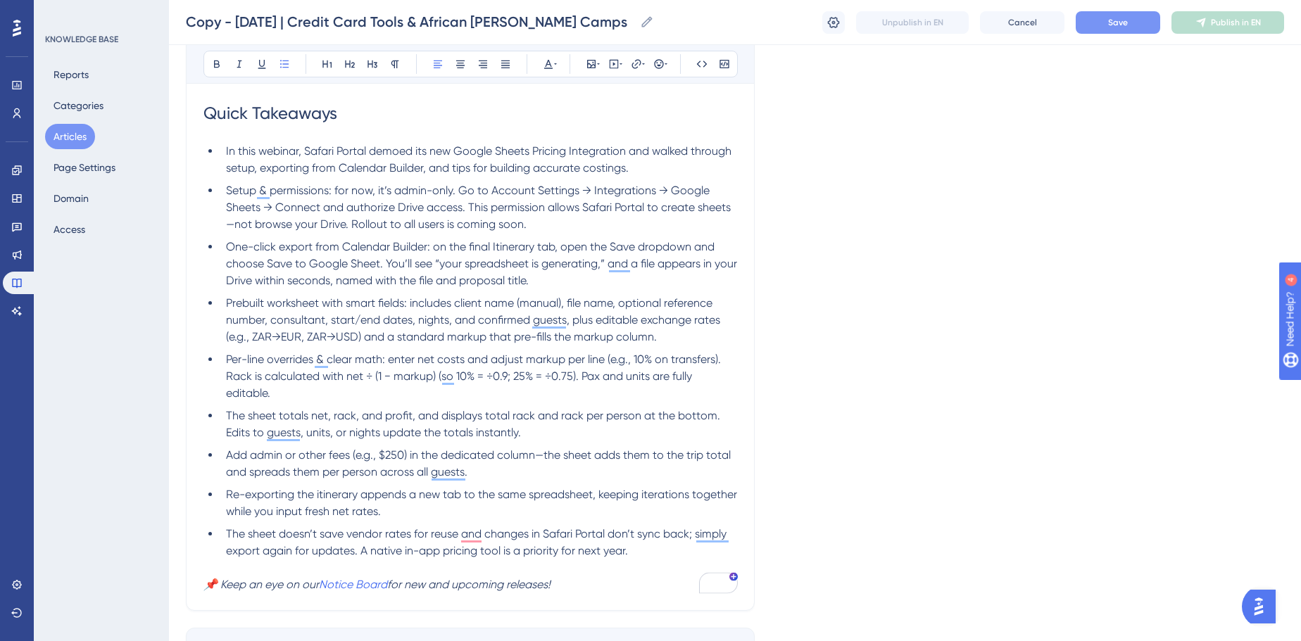
click at [1153, 25] on button "Save" at bounding box center [1118, 22] width 84 height 23
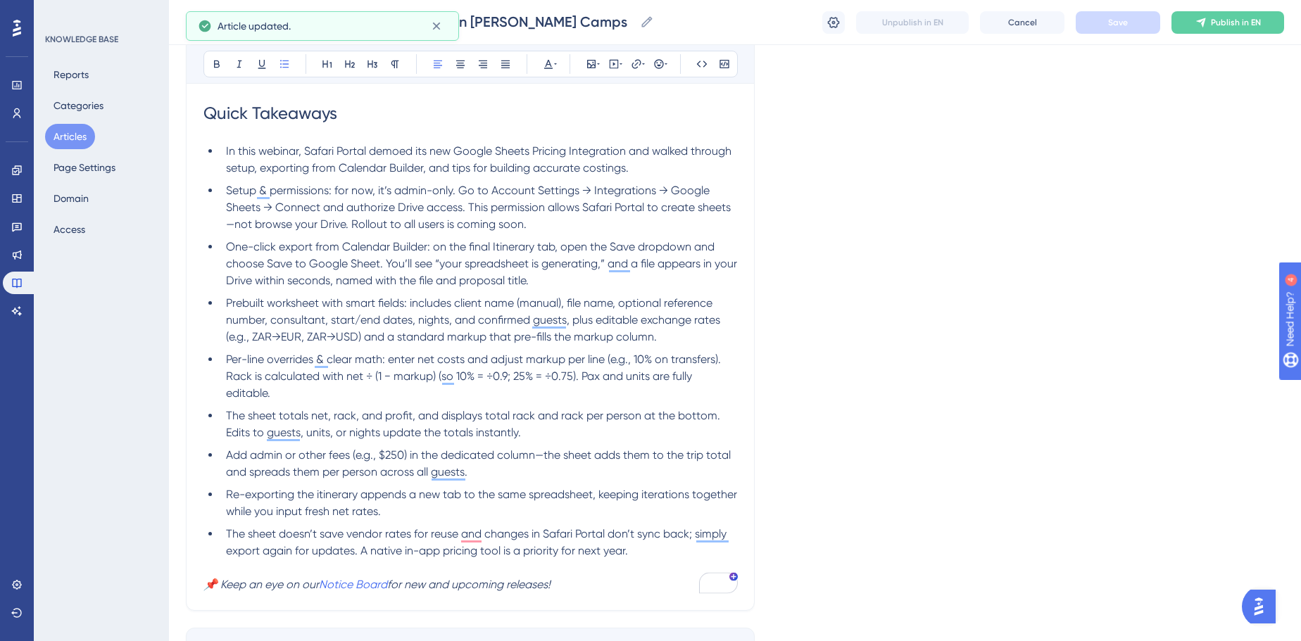
click at [428, 277] on span "One-click export from Calendar Builder: on the final Itinerary tab, open the Sa…" at bounding box center [483, 263] width 514 height 47
click at [334, 190] on span "Setup & permissions: for now, it’s admin-only. Go to Account Settings → Integra…" at bounding box center [478, 207] width 505 height 47
drag, startPoint x: 332, startPoint y: 190, endPoint x: 268, endPoint y: 188, distance: 64.8
click at [268, 188] on span "Setup & permissions: for now, it’s admin-only. Go to Account Settings → Integra…" at bounding box center [478, 207] width 505 height 47
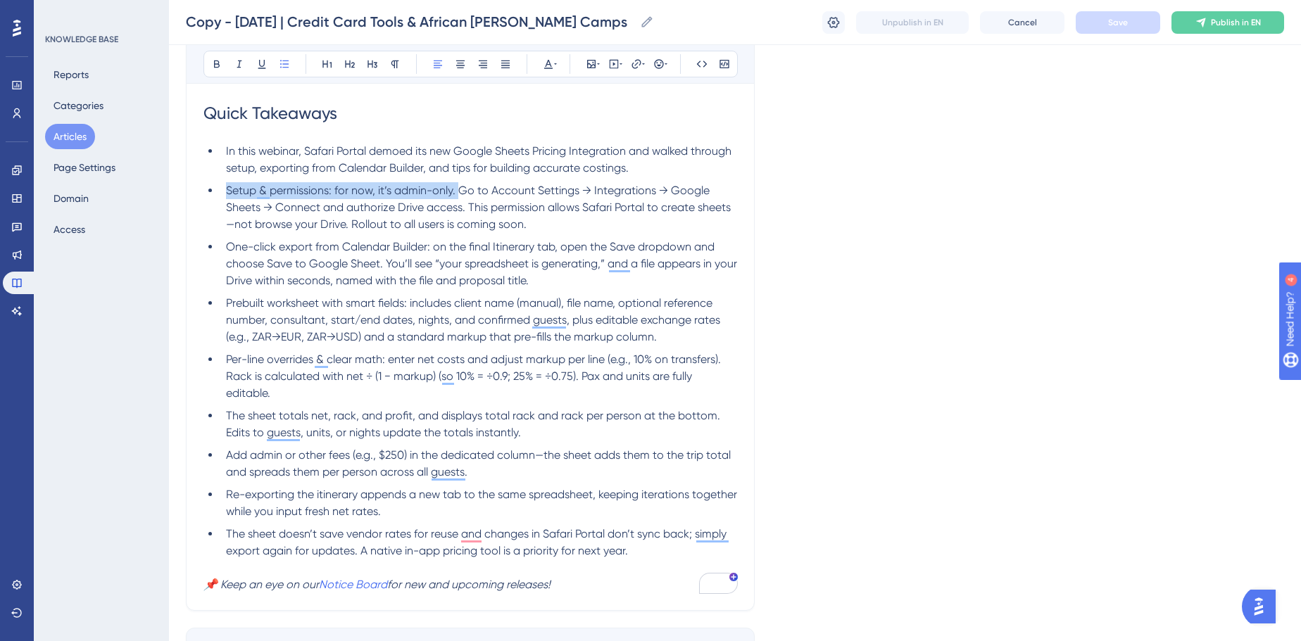
drag, startPoint x: 458, startPoint y: 189, endPoint x: 222, endPoint y: 182, distance: 236.0
click at [222, 182] on li "Setup & permissions: for now, it’s admin-only. Go to Account Settings → Integra…" at bounding box center [478, 207] width 517 height 51
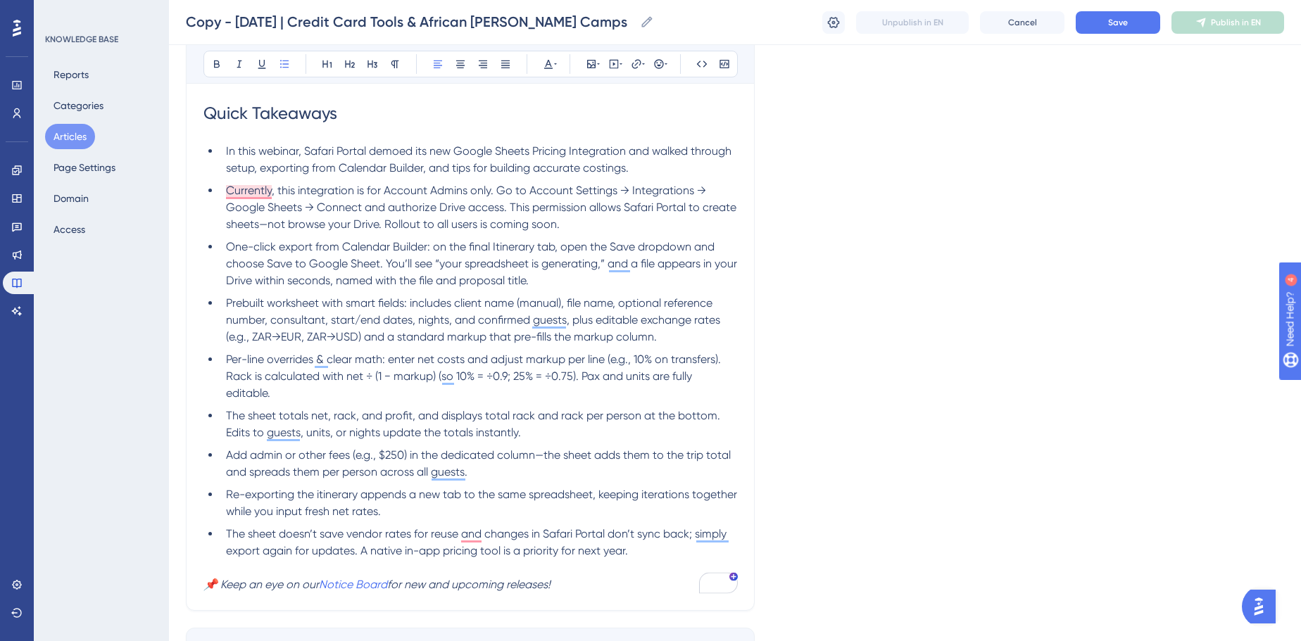
click at [439, 242] on span "One-click export from Calendar Builder: on the final Itinerary tab, open the Sa…" at bounding box center [483, 263] width 514 height 47
click at [413, 304] on span "Prebuilt worksheet with smart fields: includes client name (manual), file name,…" at bounding box center [474, 319] width 497 height 47
click at [395, 360] on span "Per-line overrides & clear math: enter net costs and adjust markup per line (e.…" at bounding box center [475, 376] width 498 height 47
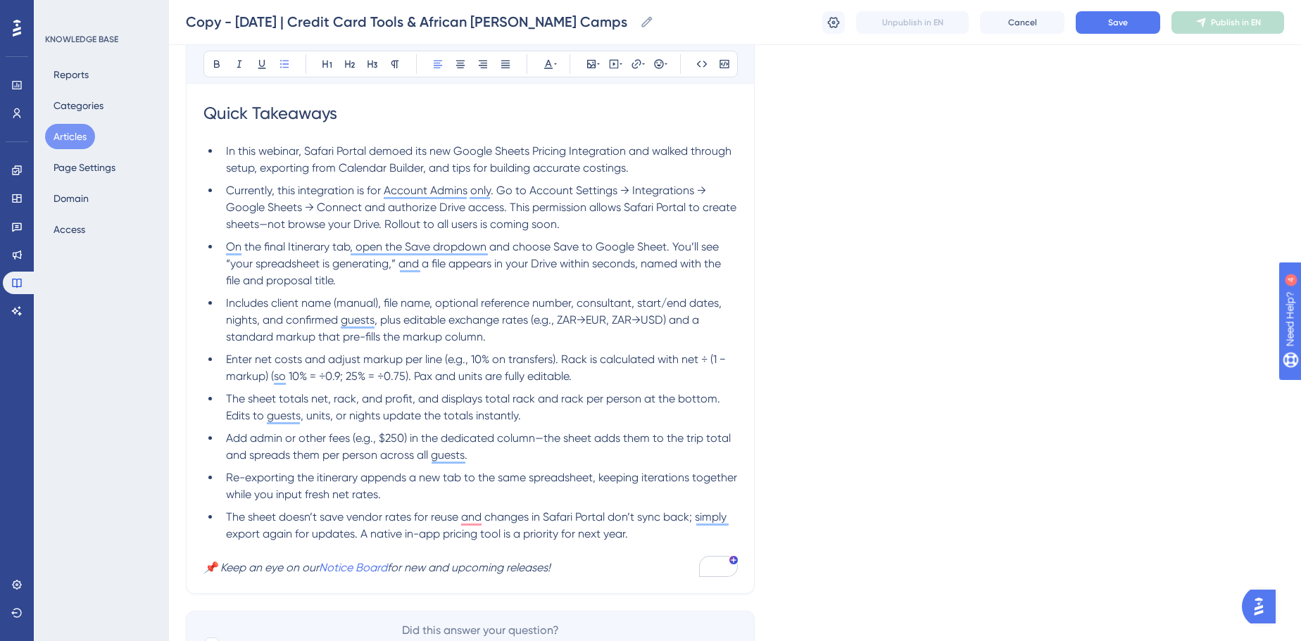
drag, startPoint x: 548, startPoint y: 431, endPoint x: 540, endPoint y: 439, distance: 11.5
click at [548, 430] on li "Add admin or other fees (e.g., $250) in the dedicated column—the sheet adds the…" at bounding box center [478, 447] width 517 height 34
drag, startPoint x: 540, startPoint y: 439, endPoint x: 563, endPoint y: 456, distance: 28.3
click at [541, 439] on span "Add admin or other fees (e.g., $250) in the dedicated column—the sheet adds the…" at bounding box center [480, 447] width 508 height 30
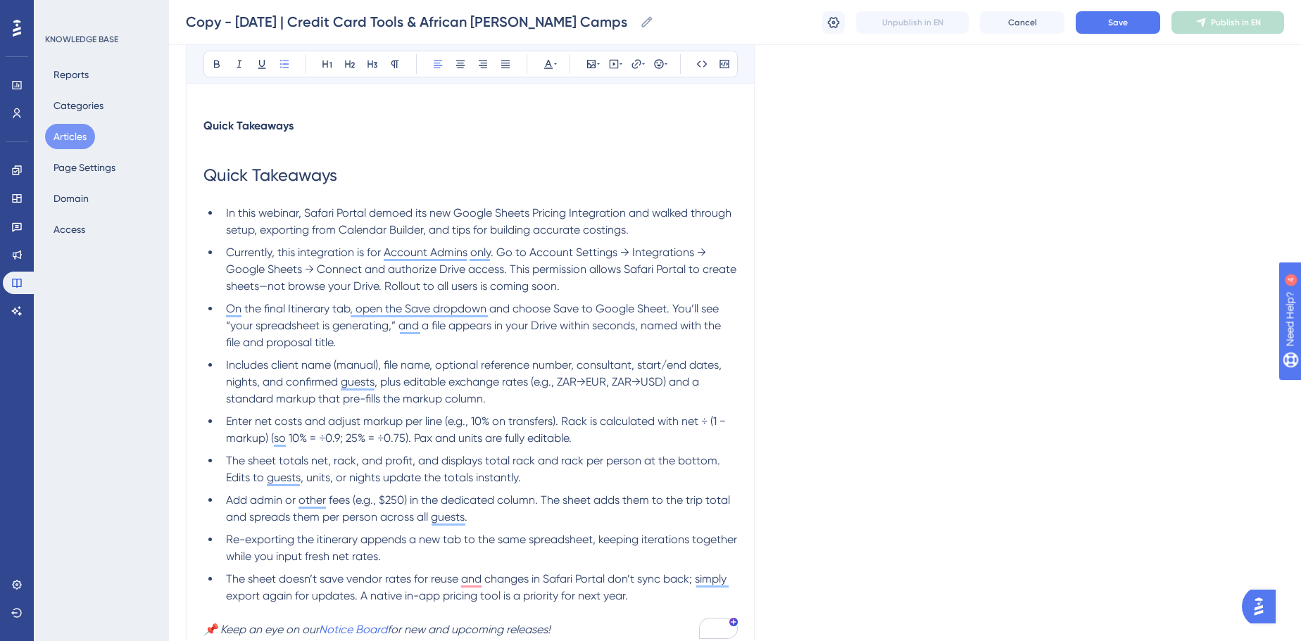
scroll to position [576, 0]
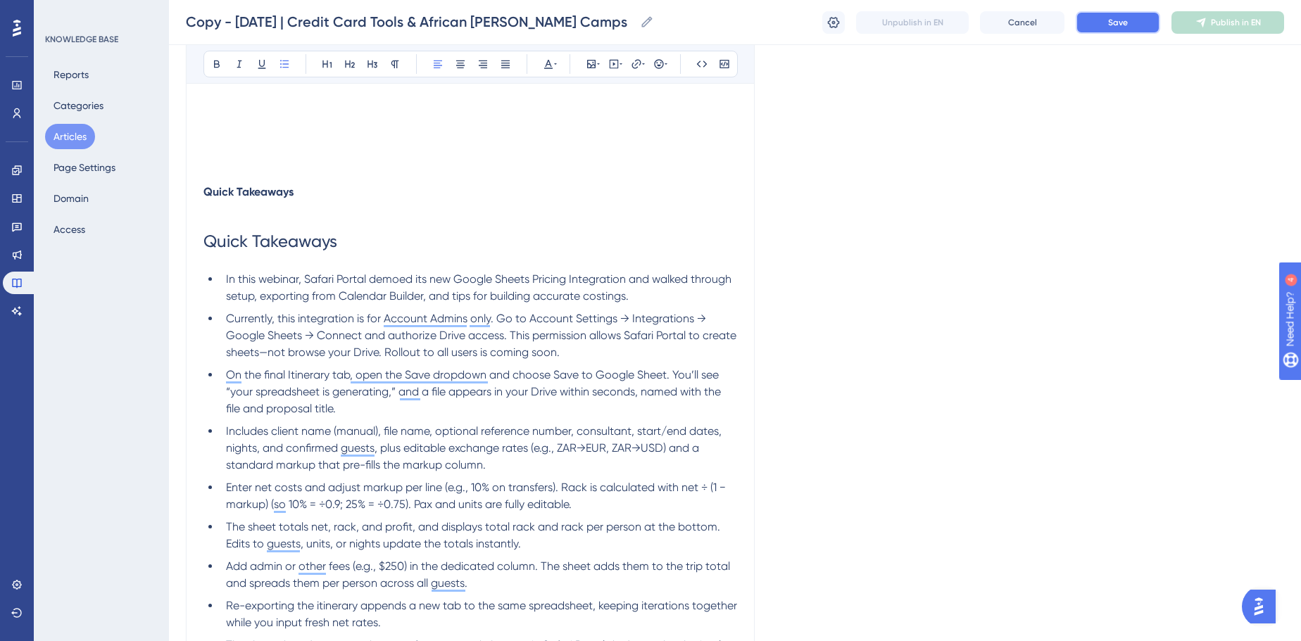
click at [1096, 23] on button "Save" at bounding box center [1118, 22] width 84 height 23
click at [405, 284] on span "In this webinar, Safari Portal demoed its new Google Sheets Pricing Integration…" at bounding box center [480, 287] width 508 height 30
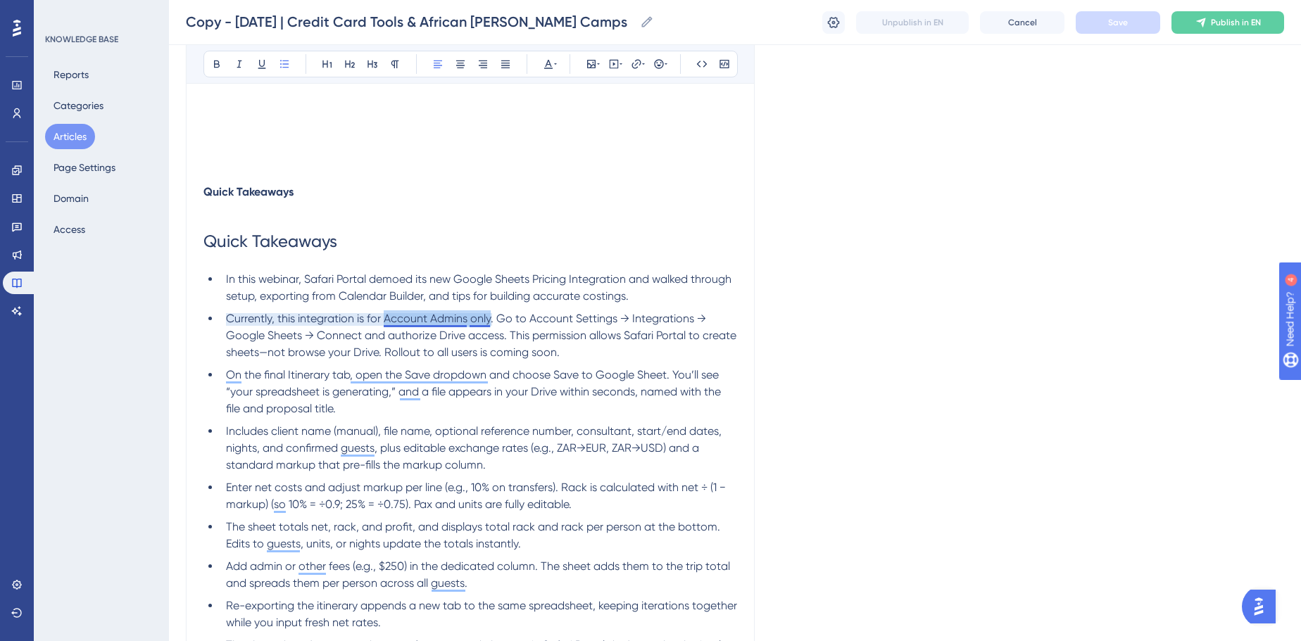
drag, startPoint x: 384, startPoint y: 321, endPoint x: 489, endPoint y: 315, distance: 105.1
click at [489, 315] on span "Currently, this integration is for Account Admins only. Go to Account Settings …" at bounding box center [482, 335] width 513 height 47
click at [631, 65] on icon at bounding box center [636, 63] width 11 height 11
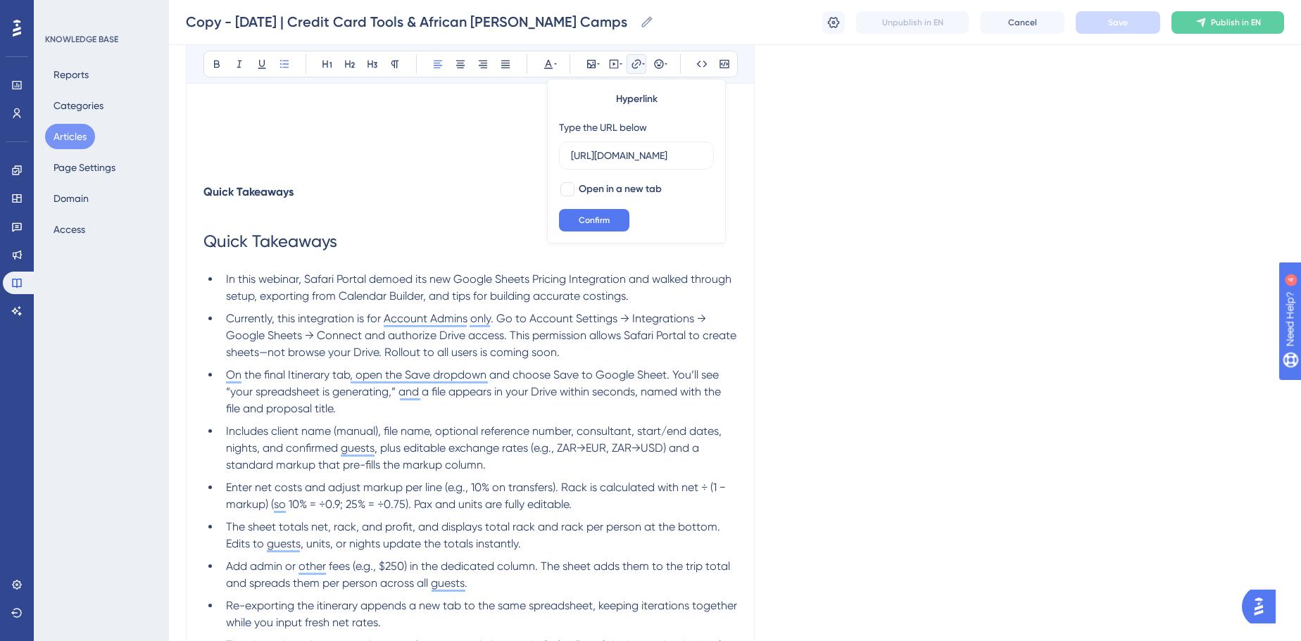
scroll to position [0, 339]
type input "[URL][DOMAIN_NAME]"
click at [591, 190] on span "Open in a new tab" at bounding box center [620, 189] width 83 height 17
checkbox input "true"
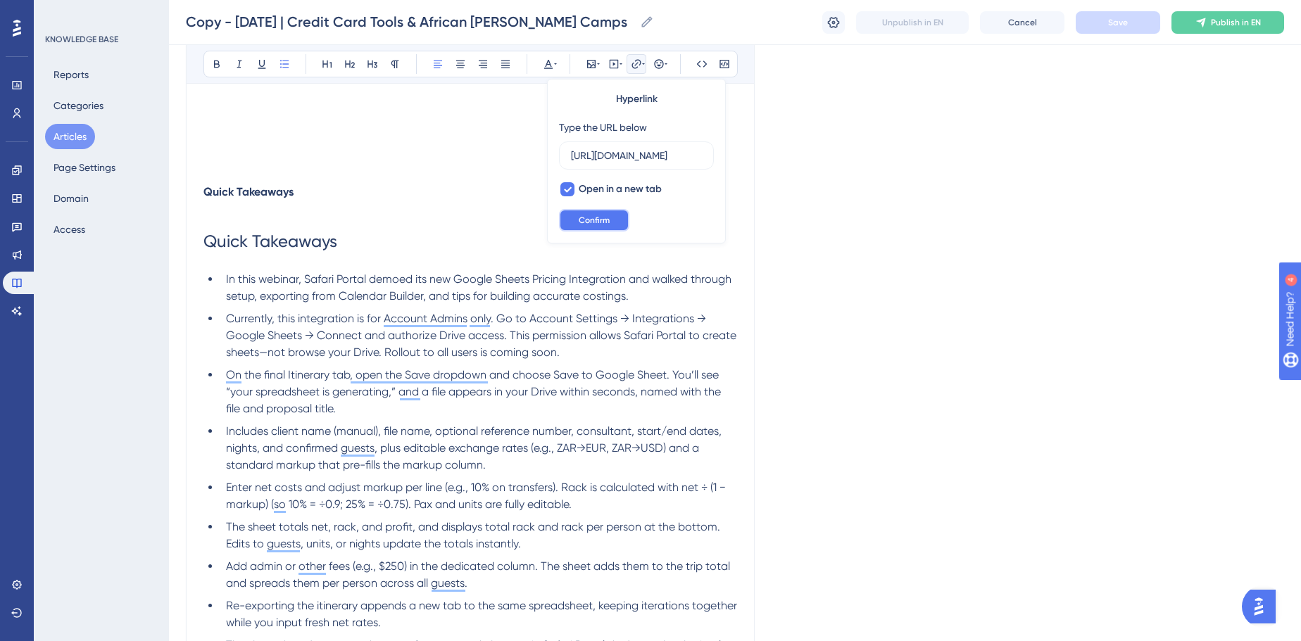
click at [593, 215] on span "Confirm" at bounding box center [594, 220] width 31 height 11
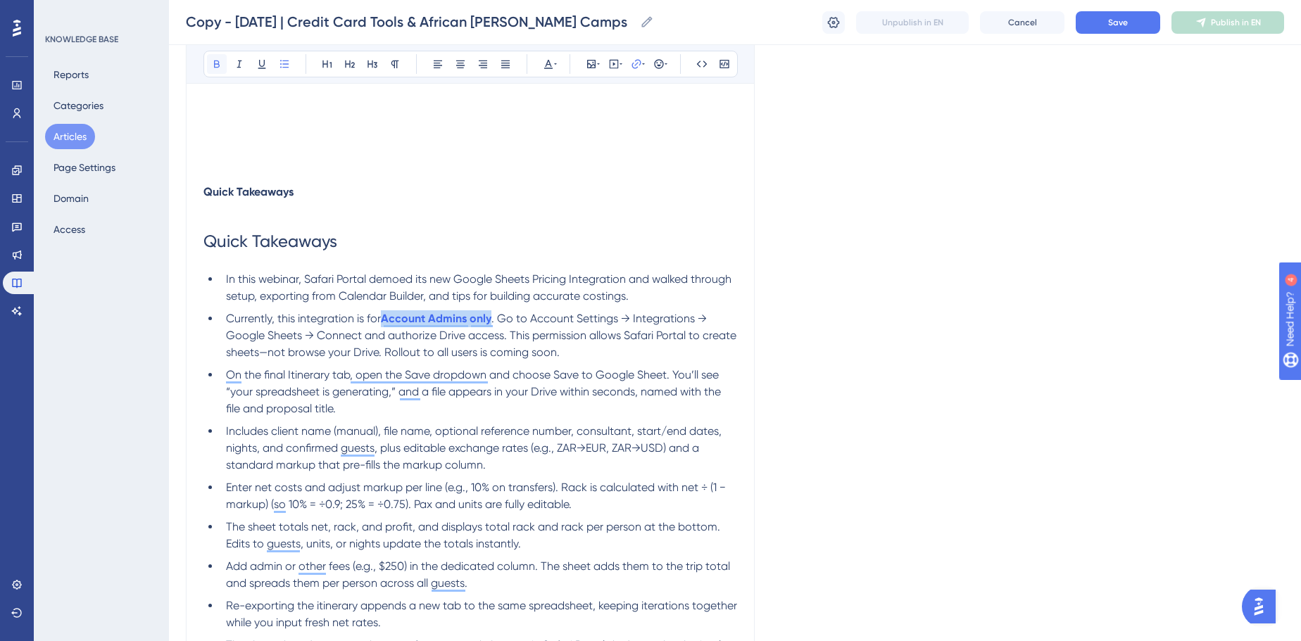
click at [213, 66] on icon at bounding box center [216, 63] width 11 height 11
click at [604, 312] on span ". Go to Account Settings → Integrations → Google Sheets → Connect and authorize…" at bounding box center [482, 335] width 513 height 47
click at [263, 352] on span ". Go to Account Settings → Integrations → Google Sheets → Connect and authorize…" at bounding box center [482, 335] width 513 height 47
click at [484, 347] on span ". Go to Account Settings → Integrations → Google Sheets → Connect and authorize…" at bounding box center [482, 335] width 513 height 47
click at [316, 364] on ul "In this webinar, Safari Portal demoed its new Google Sheets Pricing Integration…" at bounding box center [470, 471] width 534 height 400
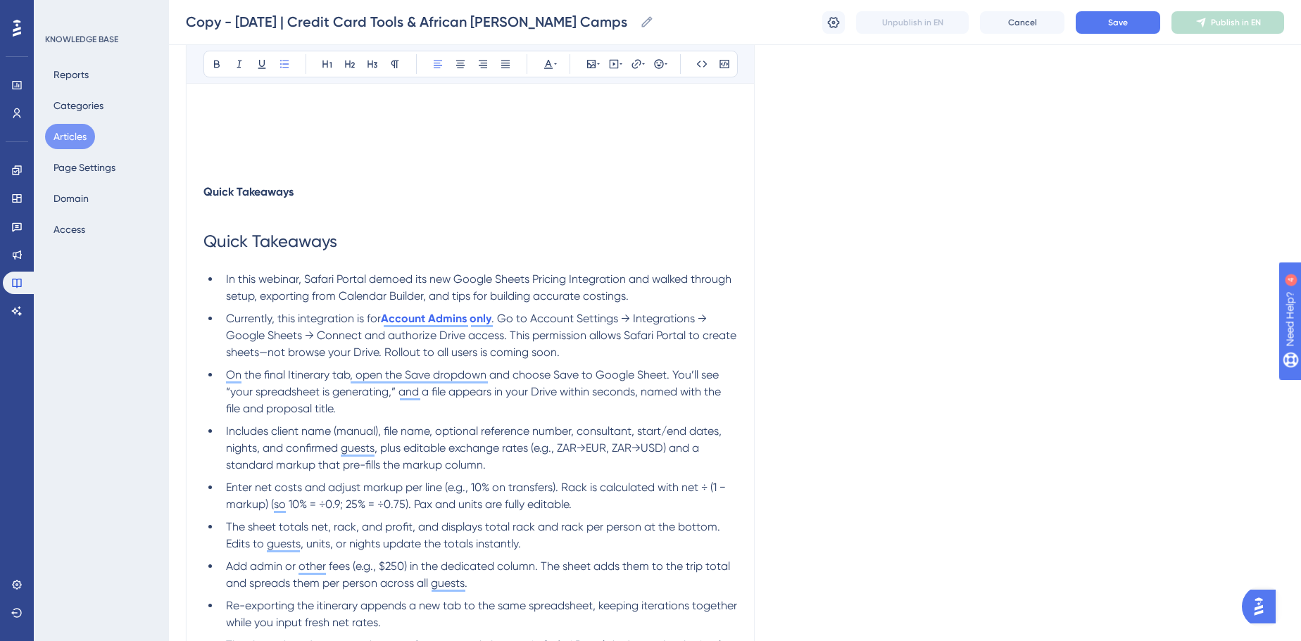
click at [509, 332] on span ". Go to Account Settings → Integrations → Google Sheets → Connect and authorize…" at bounding box center [482, 335] width 513 height 47
click at [660, 337] on span ". Go to Account Settings → Integrations → Google Sheets → Connect and authorize…" at bounding box center [477, 335] width 502 height 47
click at [382, 346] on span ". Go to Account Settings → Integrations → Google Sheets → Connect and authorize…" at bounding box center [473, 335] width 494 height 47
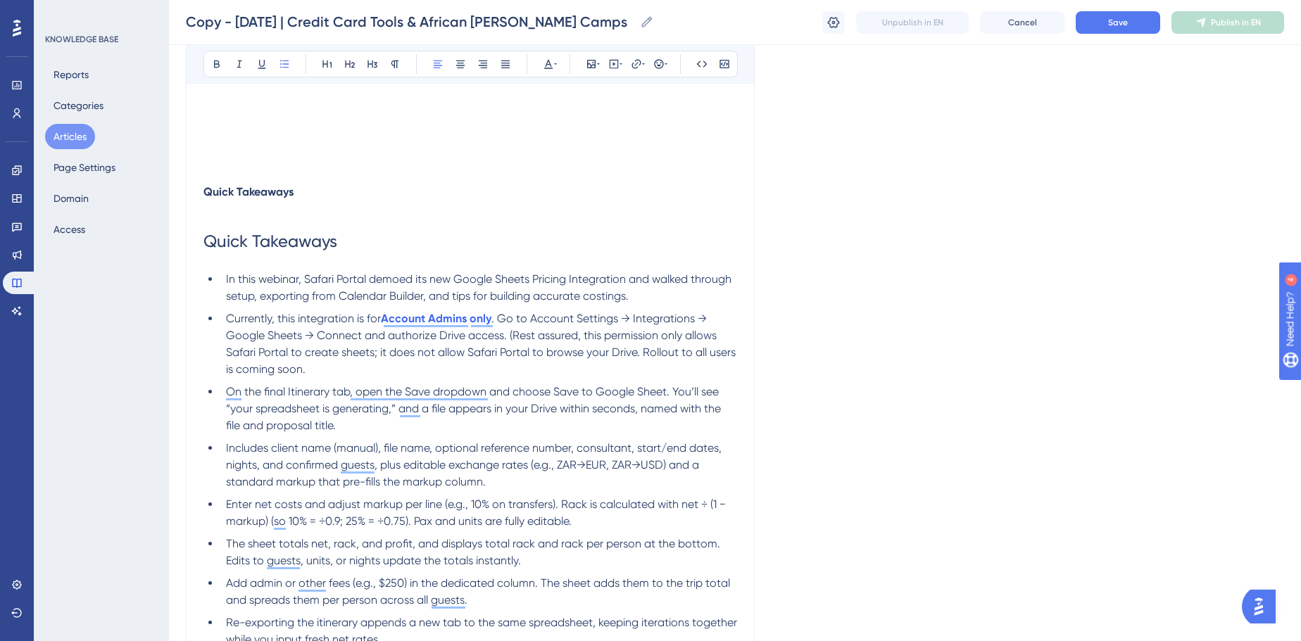
click at [638, 353] on span ". Go to Account Settings → Integrations → Google Sheets → Connect and authorize…" at bounding box center [482, 344] width 513 height 64
drag, startPoint x: 556, startPoint y: 391, endPoint x: 667, endPoint y: 397, distance: 111.4
click at [667, 397] on span "On the final Itinerary tab, open the Save dropdown and choose Save to Google Sh…" at bounding box center [475, 408] width 498 height 47
click at [639, 440] on li "Includes client name (manual), file name, optional reference number, consultant…" at bounding box center [478, 465] width 517 height 51
click at [237, 410] on span ". You’ll see “your spreadsheet is generating,” and a file appears in your Drive…" at bounding box center [475, 408] width 498 height 47
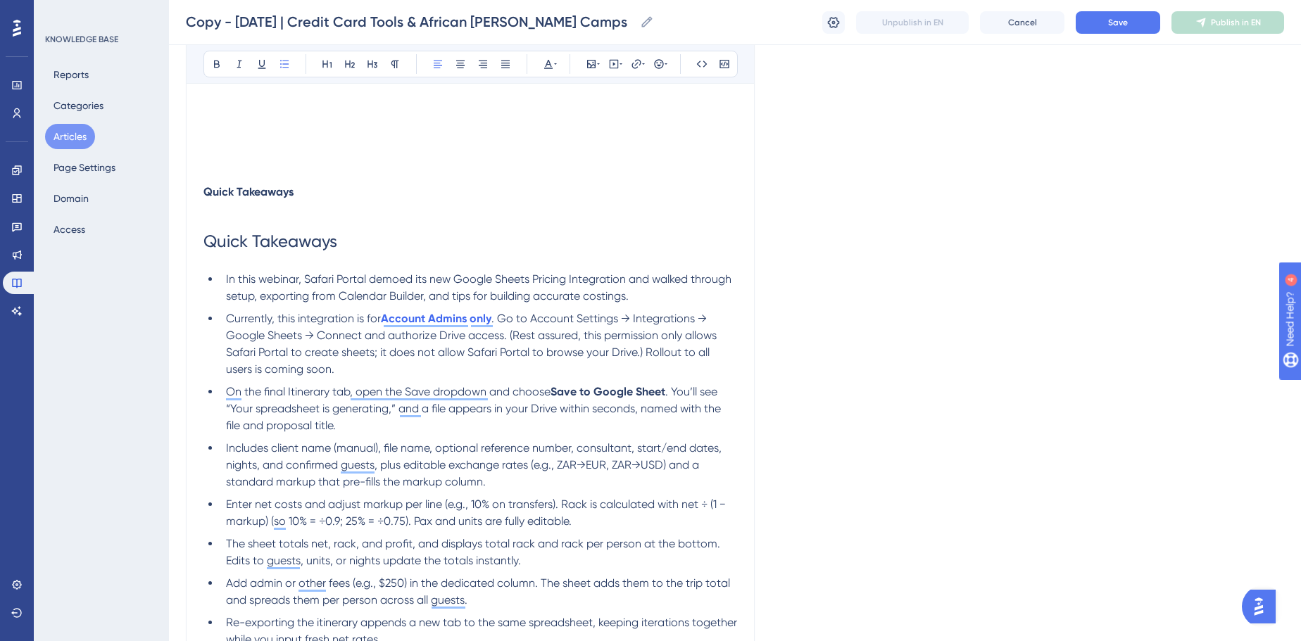
click at [277, 467] on span "Includes client name (manual), file name, optional reference number, consultant…" at bounding box center [475, 464] width 499 height 47
drag, startPoint x: 730, startPoint y: 391, endPoint x: 736, endPoint y: 396, distance: 8.0
click at [730, 391] on li "On the final Itinerary tab, open the Save dropdown and choose Save to Google Sh…" at bounding box center [478, 409] width 517 height 51
drag, startPoint x: 673, startPoint y: 390, endPoint x: 424, endPoint y: 410, distance: 250.0
click at [424, 410] on span ". You’ll see “Your spreadsheet is generating,” and a file appears in your Drive…" at bounding box center [475, 408] width 498 height 47
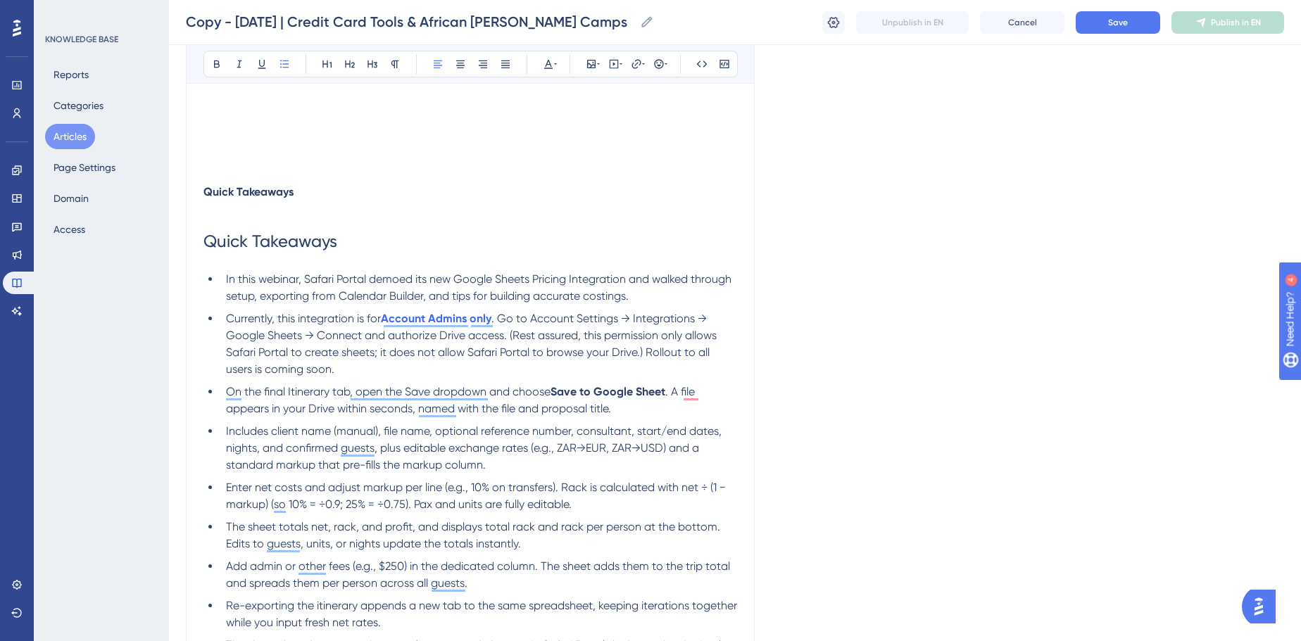
click at [238, 404] on span ". A file appears in your Drive within seconds, named with the file and proposal…" at bounding box center [462, 400] width 472 height 30
click at [460, 421] on ul "In this webinar, Safari Portal demoed its new Google Sheets Pricing Integration…" at bounding box center [470, 471] width 534 height 400
click at [462, 432] on span "Includes client name (manual), file name, optional reference number, consultant…" at bounding box center [475, 448] width 499 height 47
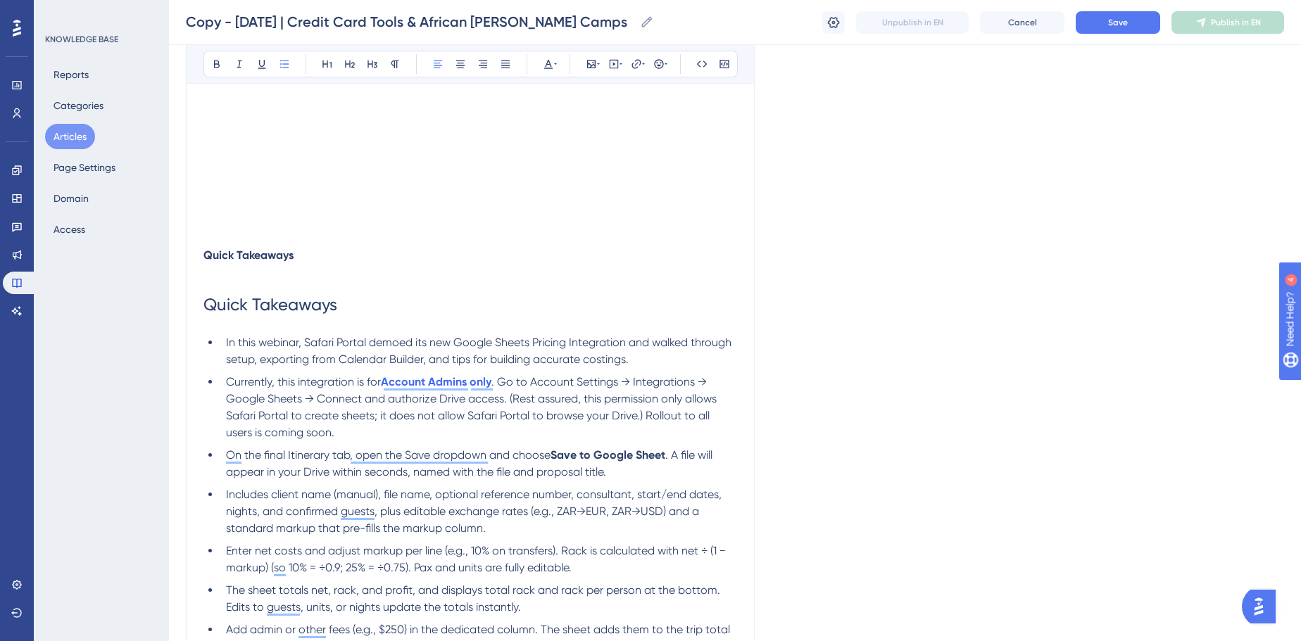
scroll to position [512, 0]
drag, startPoint x: 453, startPoint y: 310, endPoint x: 171, endPoint y: 269, distance: 285.3
click at [0, 0] on div "Performance Users Engagement Widgets Feedback Product Updates Knowledge Base AI…" at bounding box center [0, 0] width 0 height 0
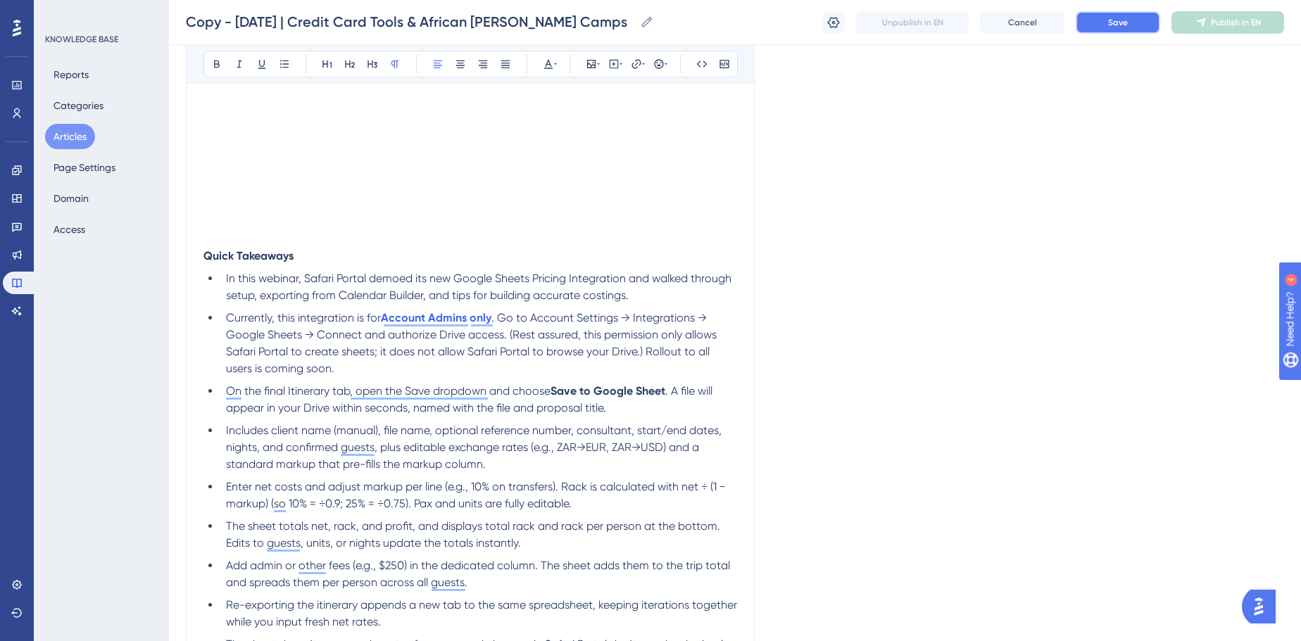
click at [1137, 25] on button "Save" at bounding box center [1118, 22] width 84 height 23
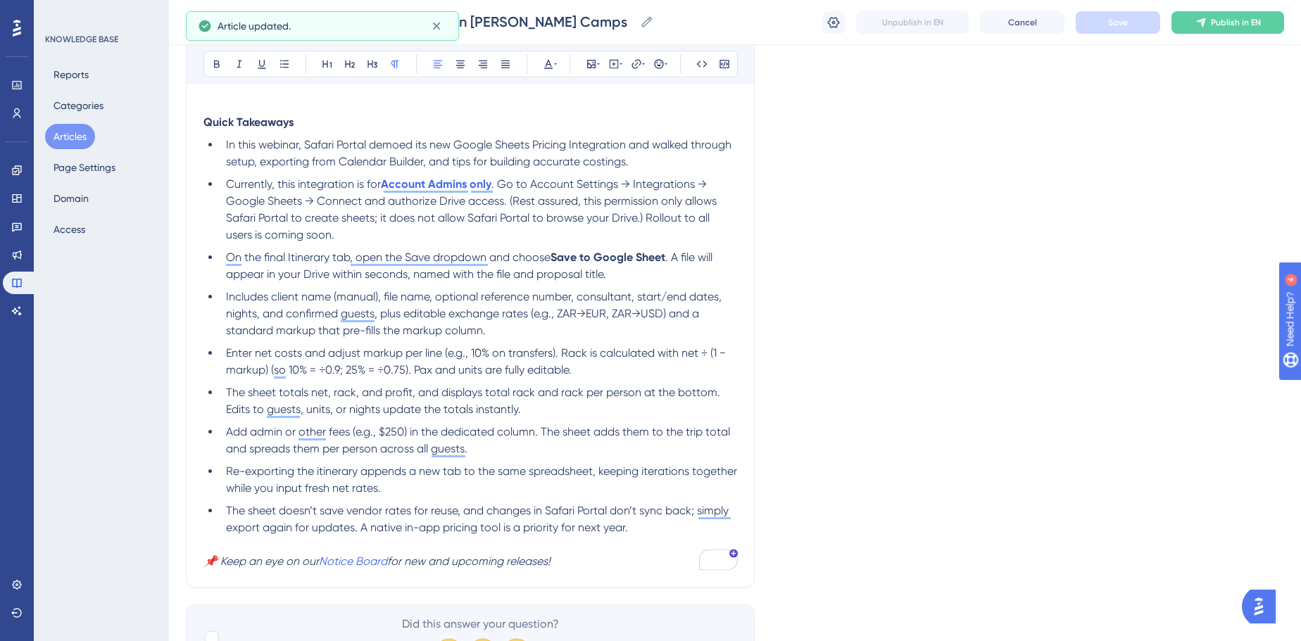
scroll to position [721, 0]
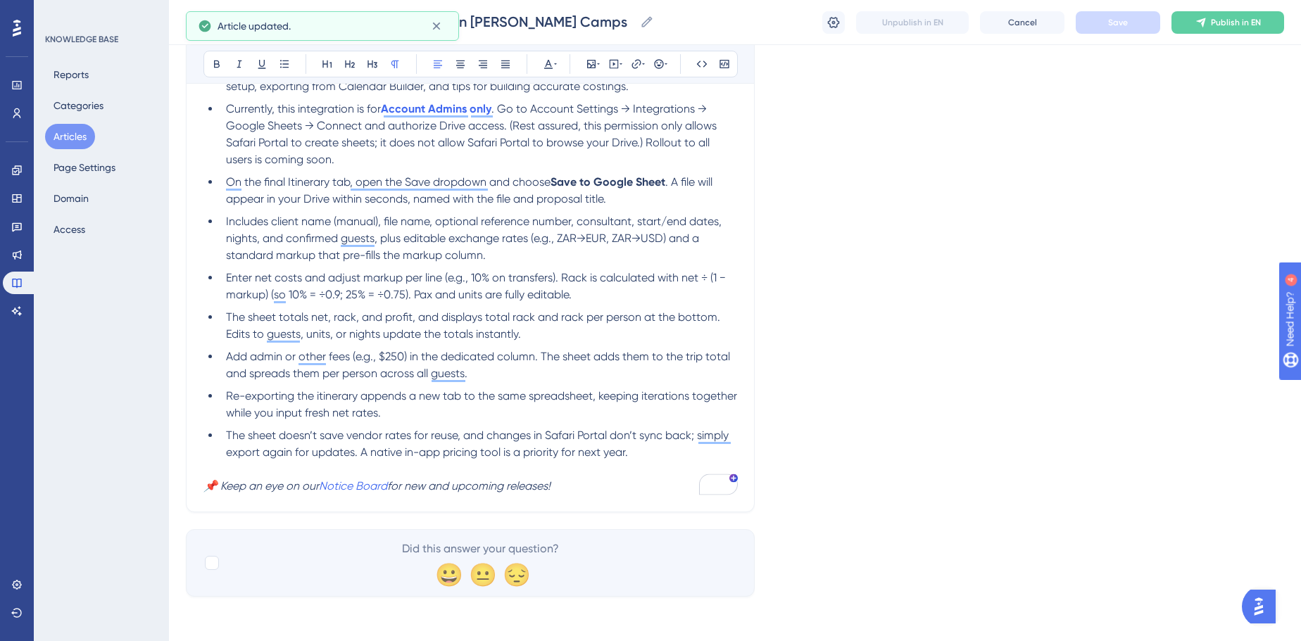
click at [490, 283] on span "Enter net costs and adjust markup per line (e.g., 10% on transfers). Rack is ca…" at bounding box center [477, 286] width 503 height 30
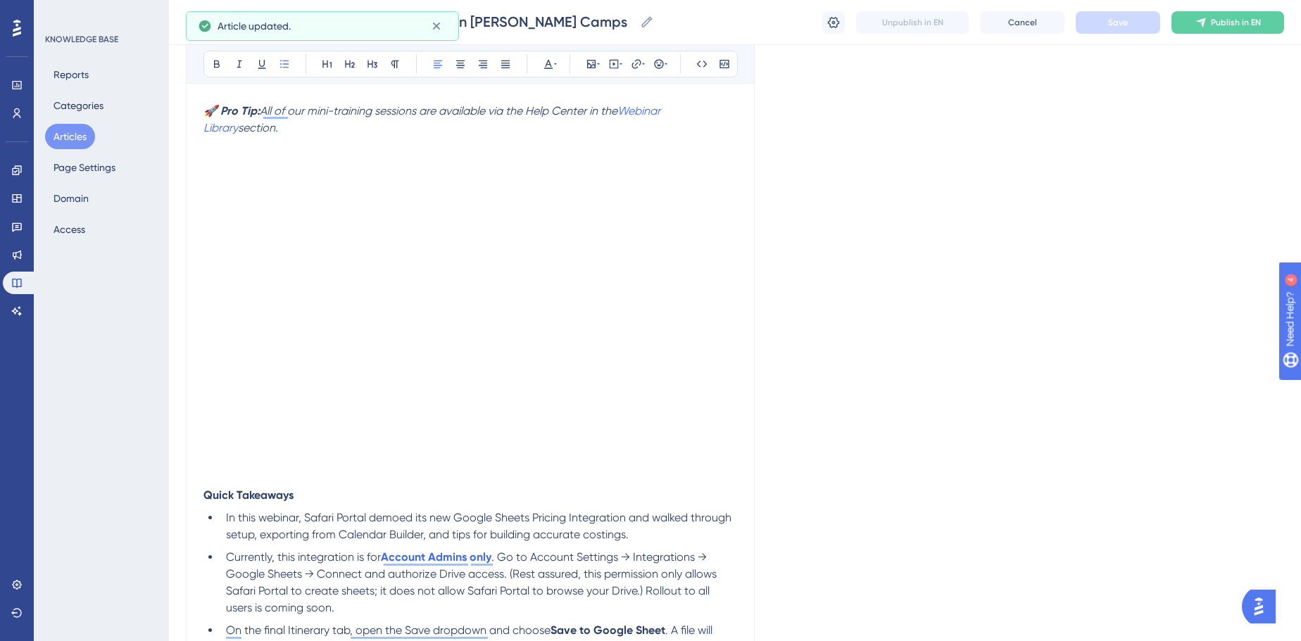
scroll to position [0, 0]
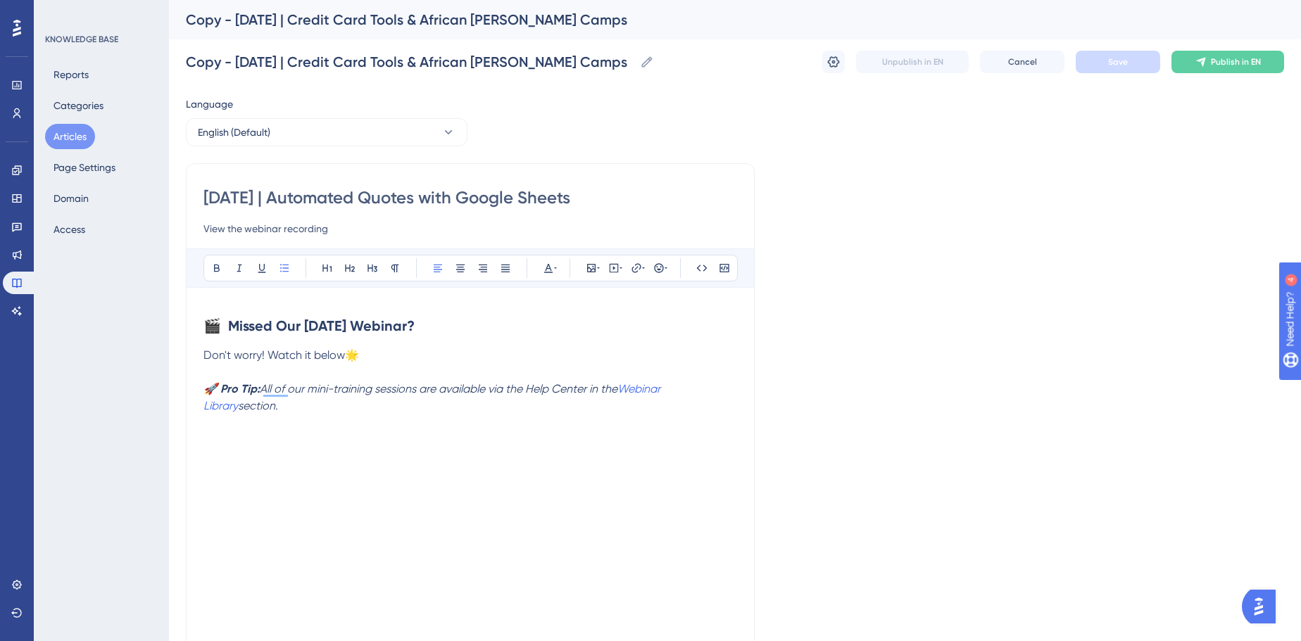
click at [291, 375] on p "To enrich screen reader interactions, please activate Accessibility in Grammarl…" at bounding box center [470, 372] width 534 height 17
click at [382, 199] on input "[DATE] | Automated Quotes with Google Sheets" at bounding box center [470, 198] width 534 height 23
click at [426, 73] on label "Copy - [DATE] | Credit Card Tools & African [PERSON_NAME] Camps Copy - [DATE] |…" at bounding box center [420, 61] width 468 height 25
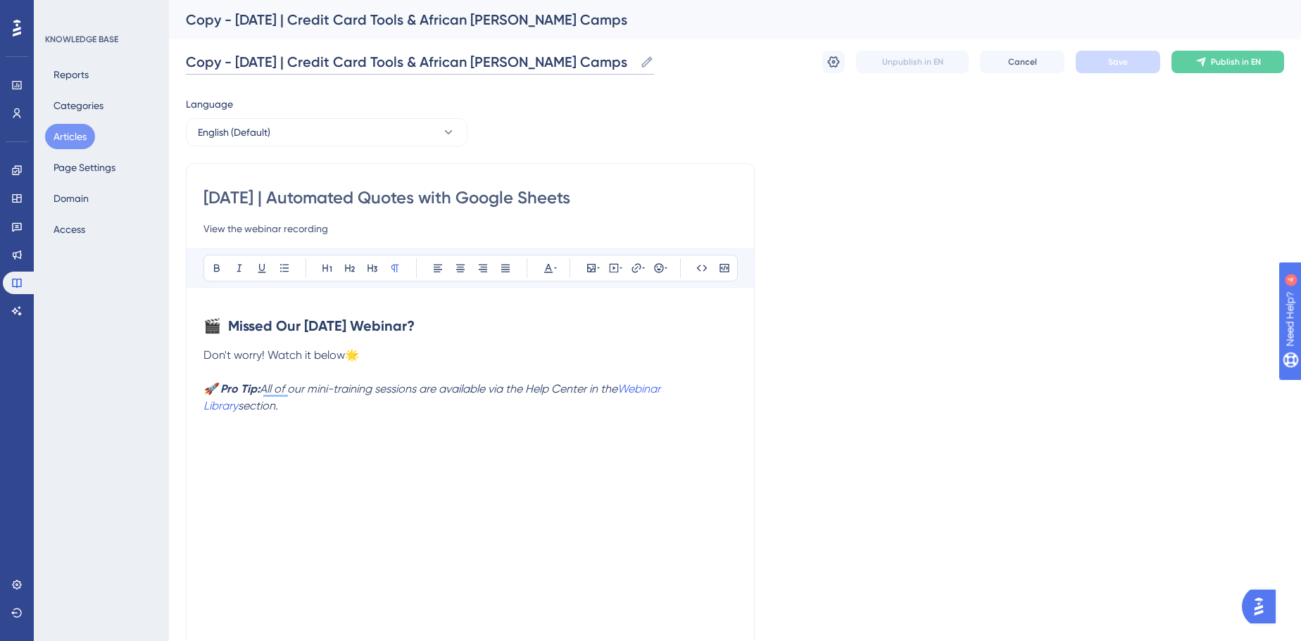
click at [426, 72] on input "Copy - [DATE] | Credit Card Tools & African [PERSON_NAME] Camps" at bounding box center [410, 62] width 449 height 20
click at [427, 70] on input "Copy - [DATE] | Credit Card Tools & African [PERSON_NAME] Camps" at bounding box center [410, 62] width 449 height 20
paste input "[DATE] | Automated Quotes with Google Sheet"
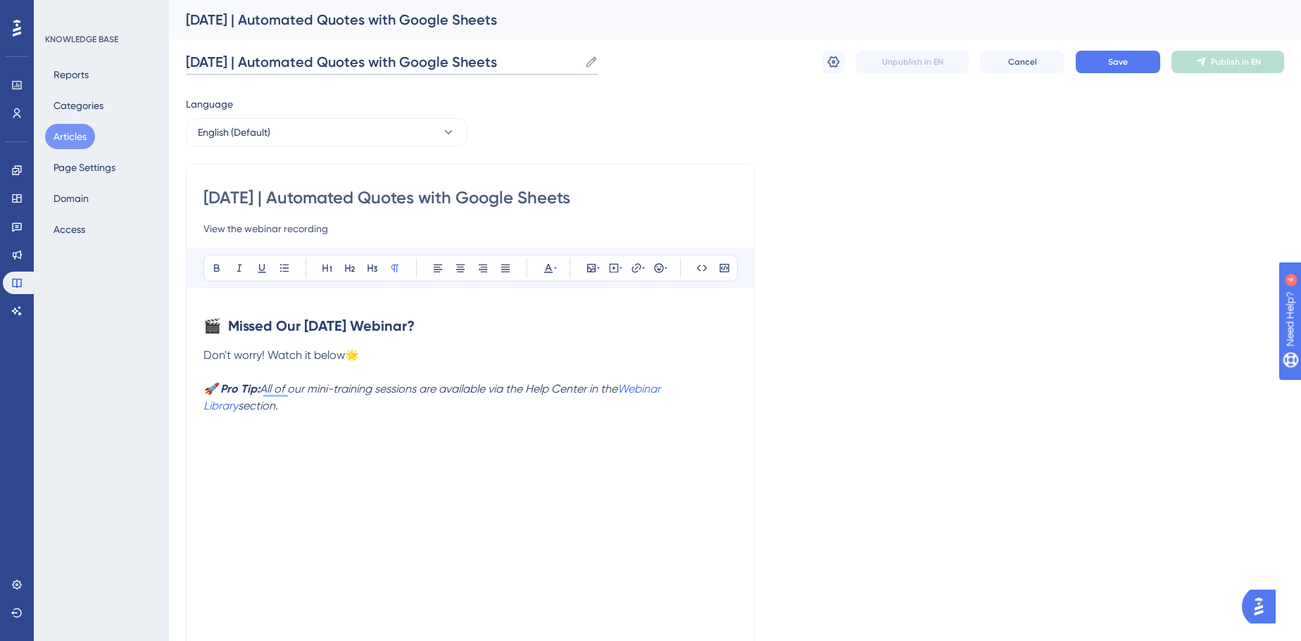
type input "[DATE] | Automated Quotes with Google Sheets"
click at [1141, 39] on div "[DATE] | Automated Quotes with Google Sheets [DATE] | Automated Quotes with Goo…" at bounding box center [735, 61] width 1098 height 45
click at [1131, 63] on button "Save" at bounding box center [1118, 62] width 84 height 23
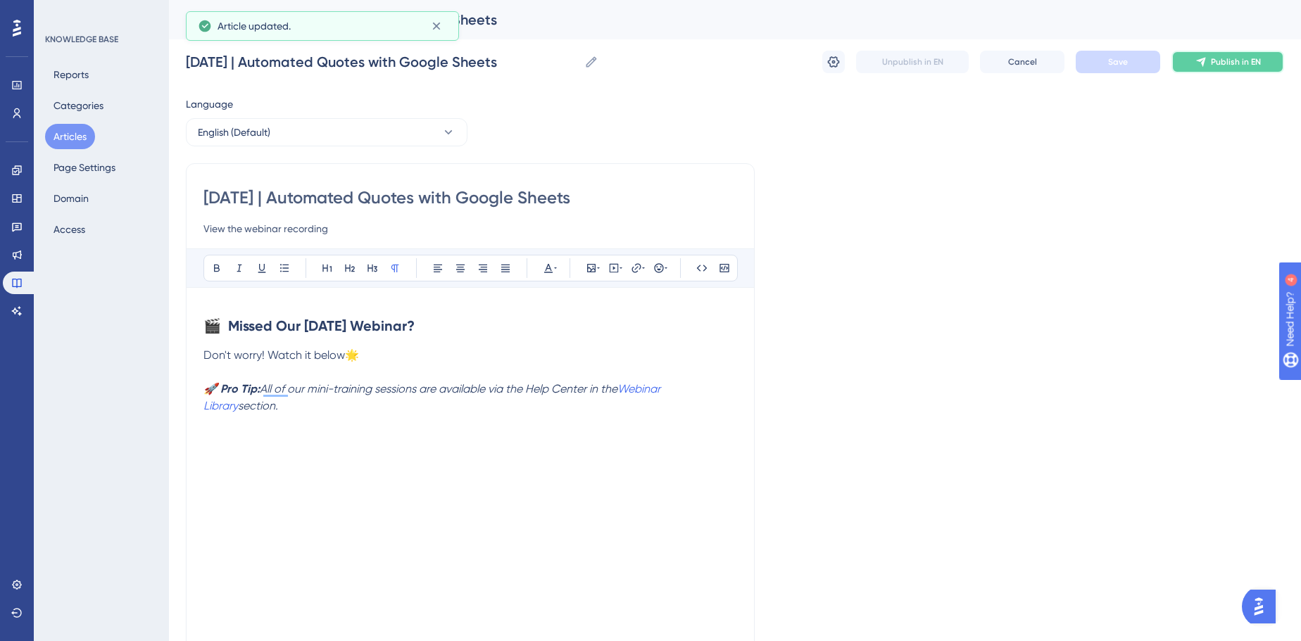
click at [1250, 64] on span "Publish in EN" at bounding box center [1236, 61] width 50 height 11
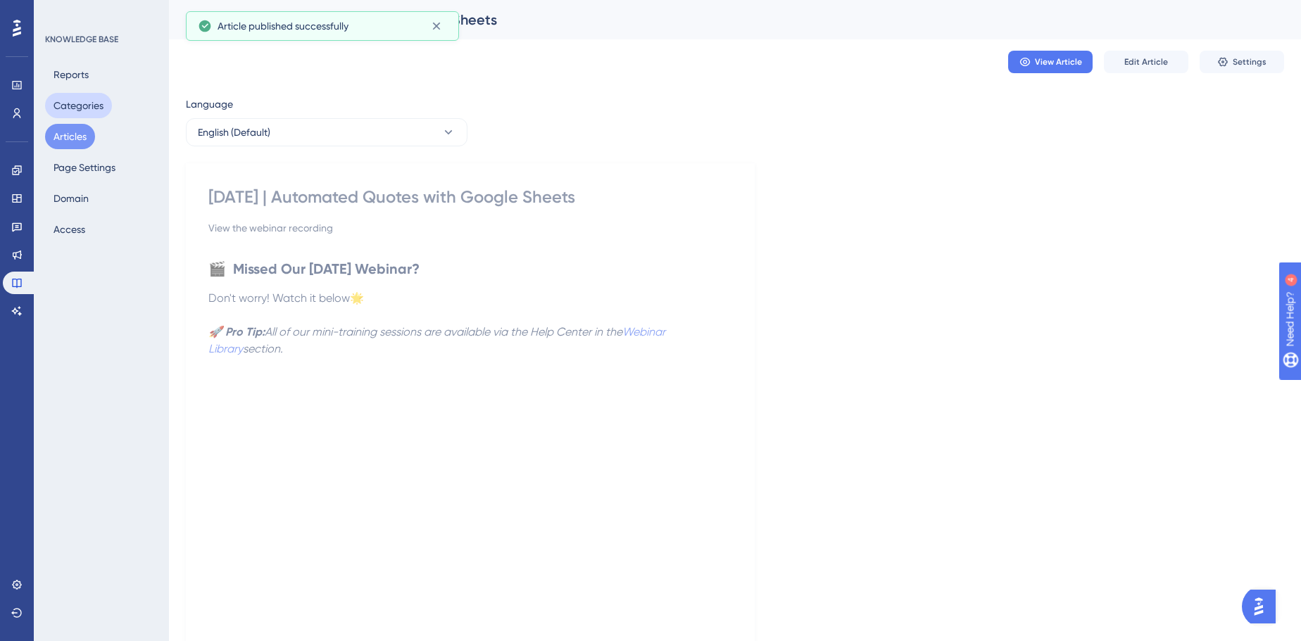
click at [58, 111] on button "Categories" at bounding box center [78, 105] width 67 height 25
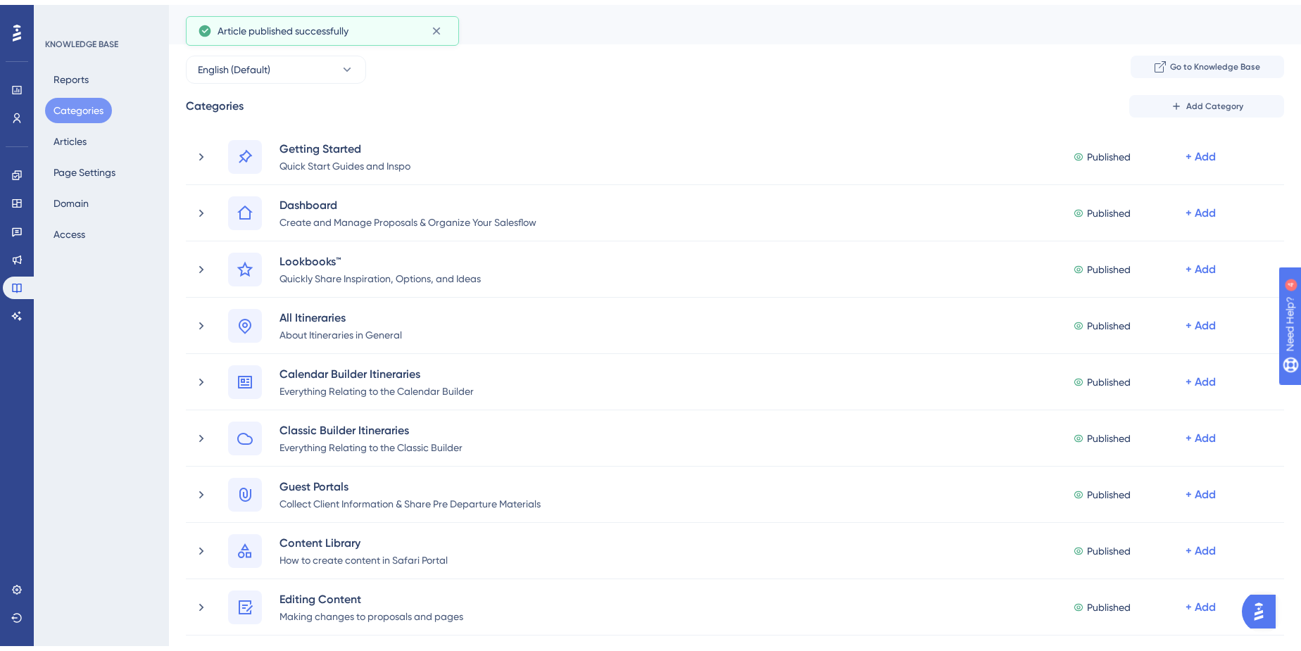
scroll to position [704, 0]
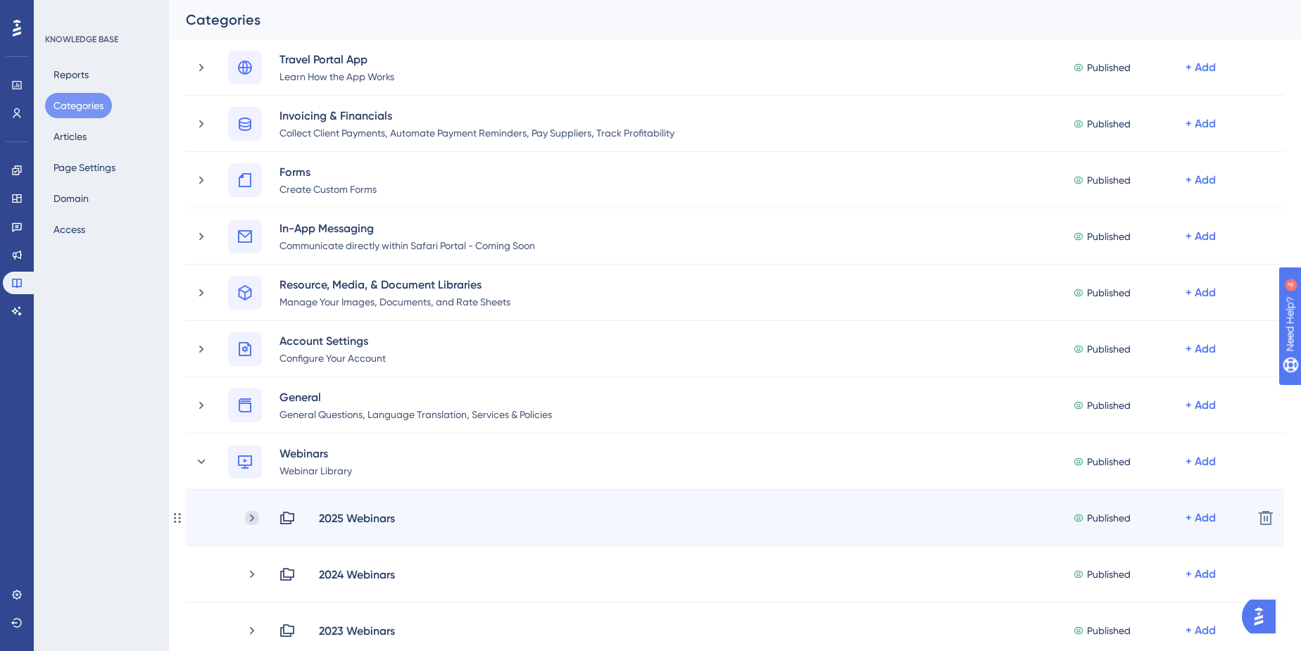
click at [251, 518] on icon at bounding box center [252, 518] width 14 height 14
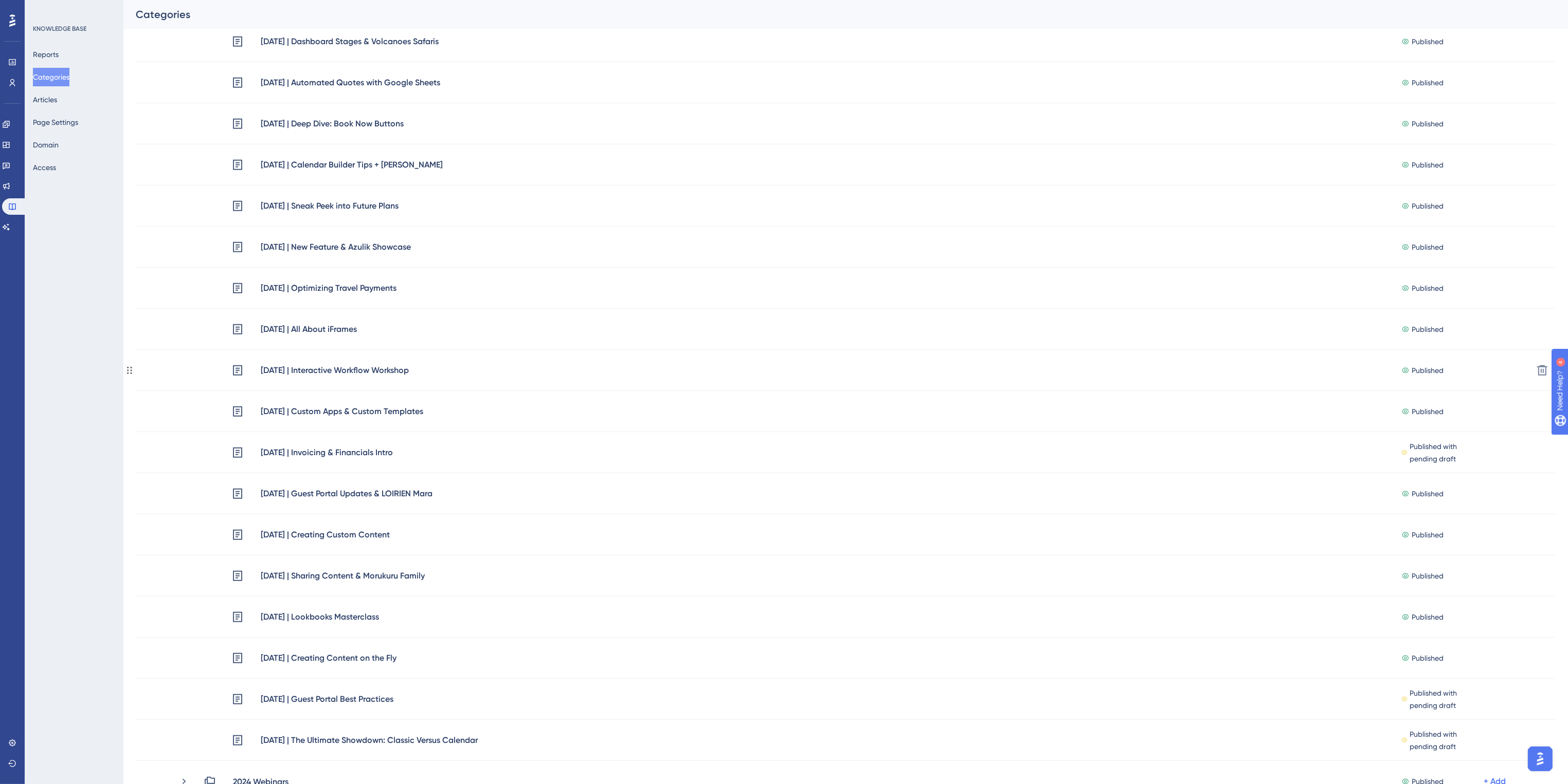
scroll to position [563, 0]
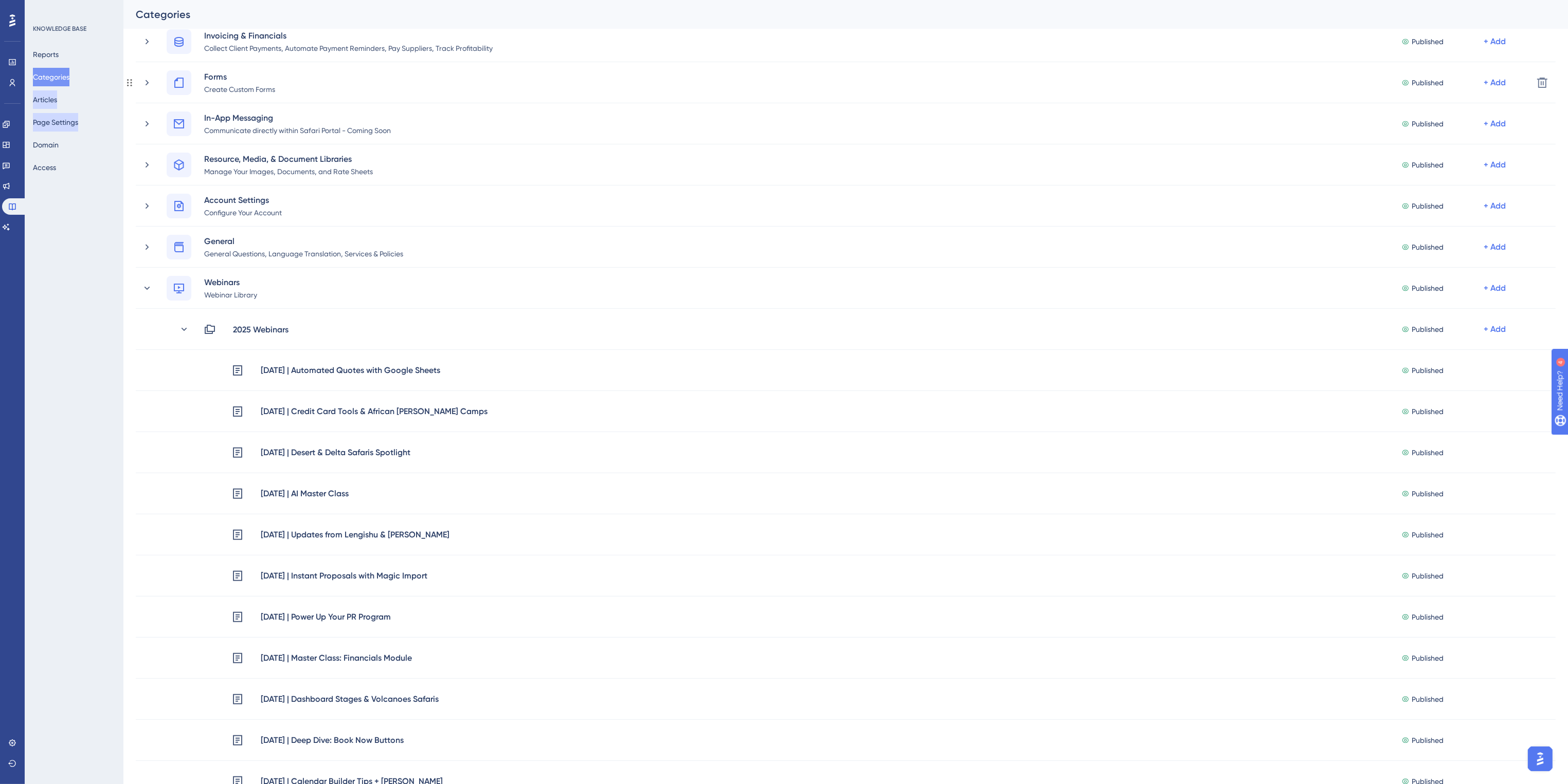
click at [57, 100] on button "Articles" at bounding box center [45, 99] width 24 height 18
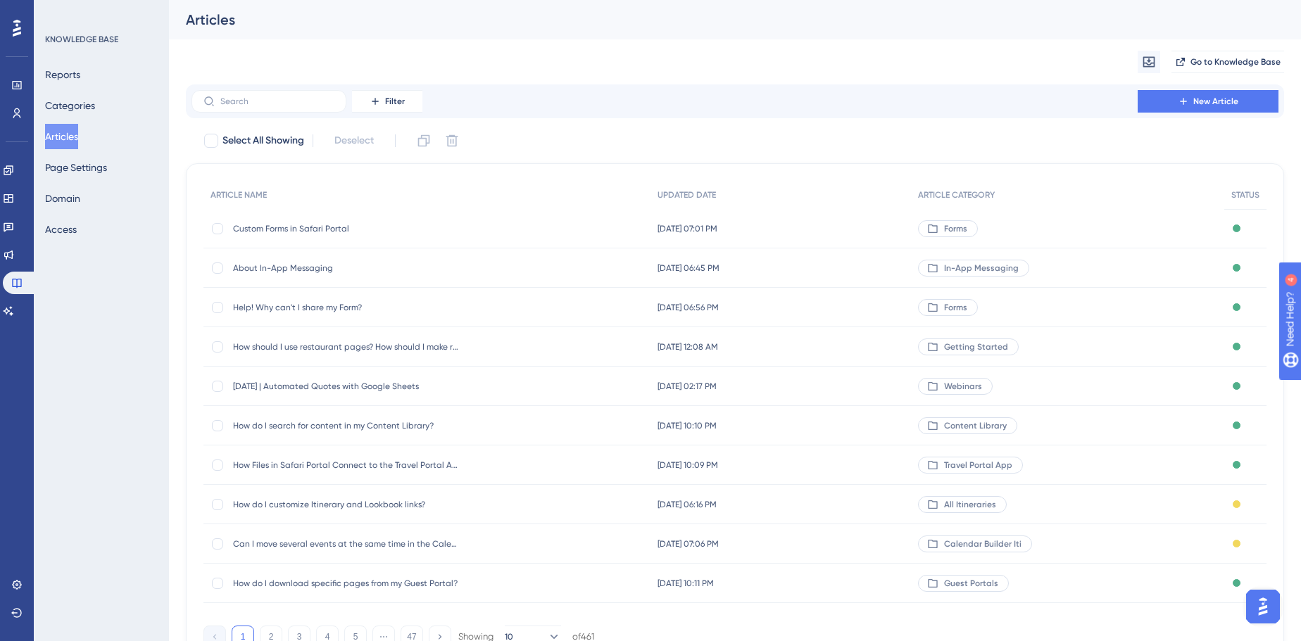
click at [310, 394] on div "August 21, 2025 | Automated Quotes with Google Sheets August 21, 2025 | Automat…" at bounding box center [345, 386] width 225 height 39
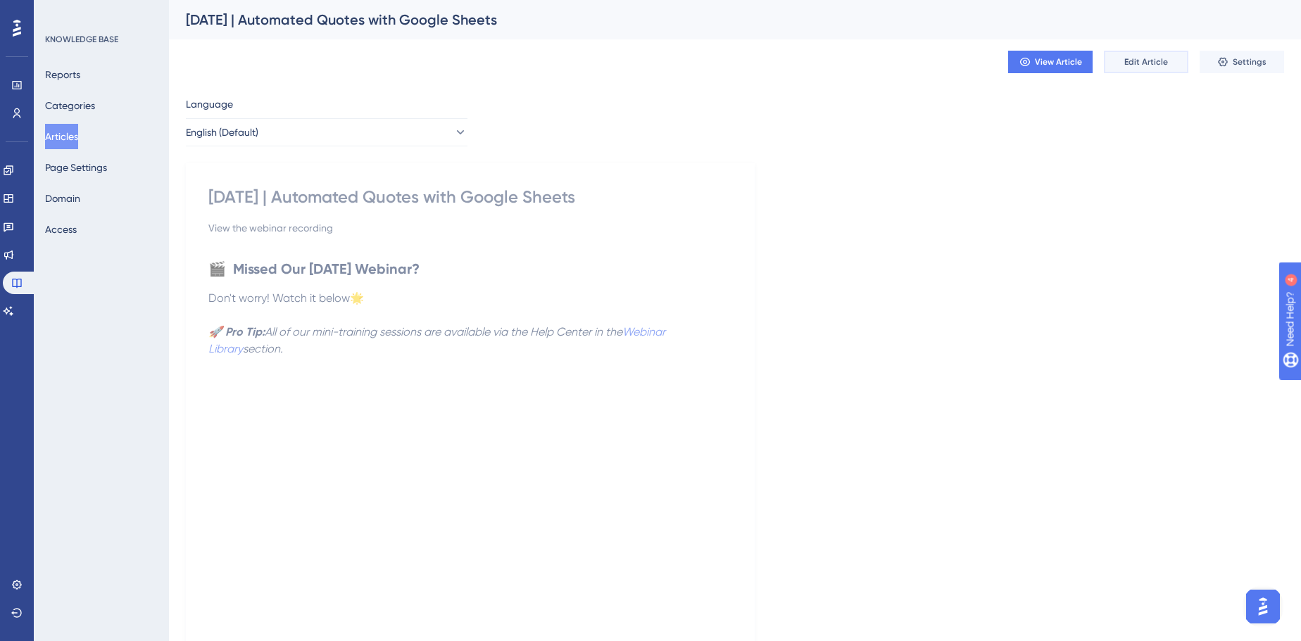
click at [1165, 54] on button "Edit Article" at bounding box center [1146, 62] width 84 height 23
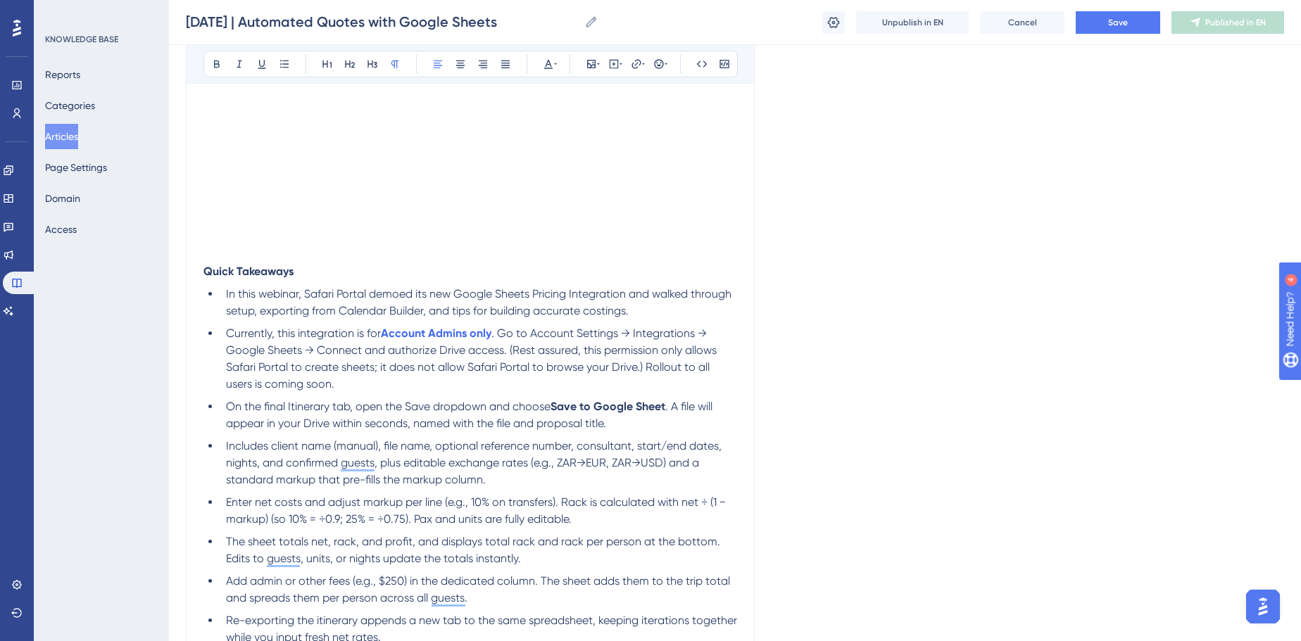
scroll to position [459, 0]
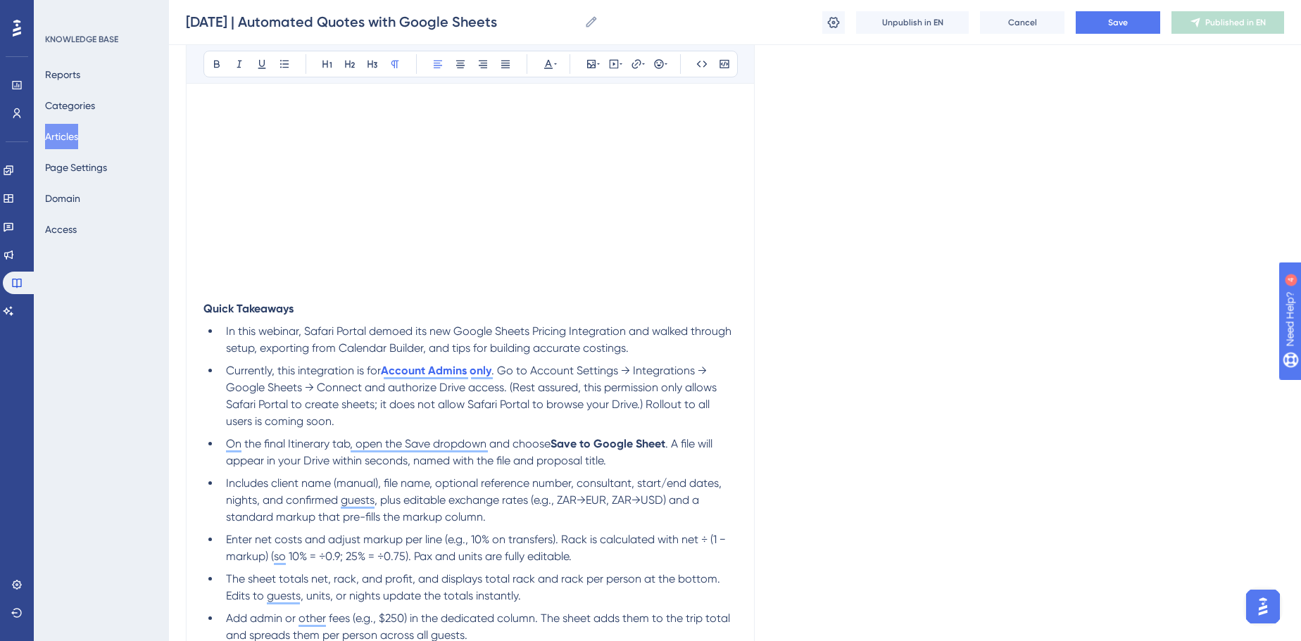
click at [240, 305] on strong "Quick Takeaways" at bounding box center [248, 308] width 90 height 13
click at [370, 58] on icon at bounding box center [372, 63] width 11 height 11
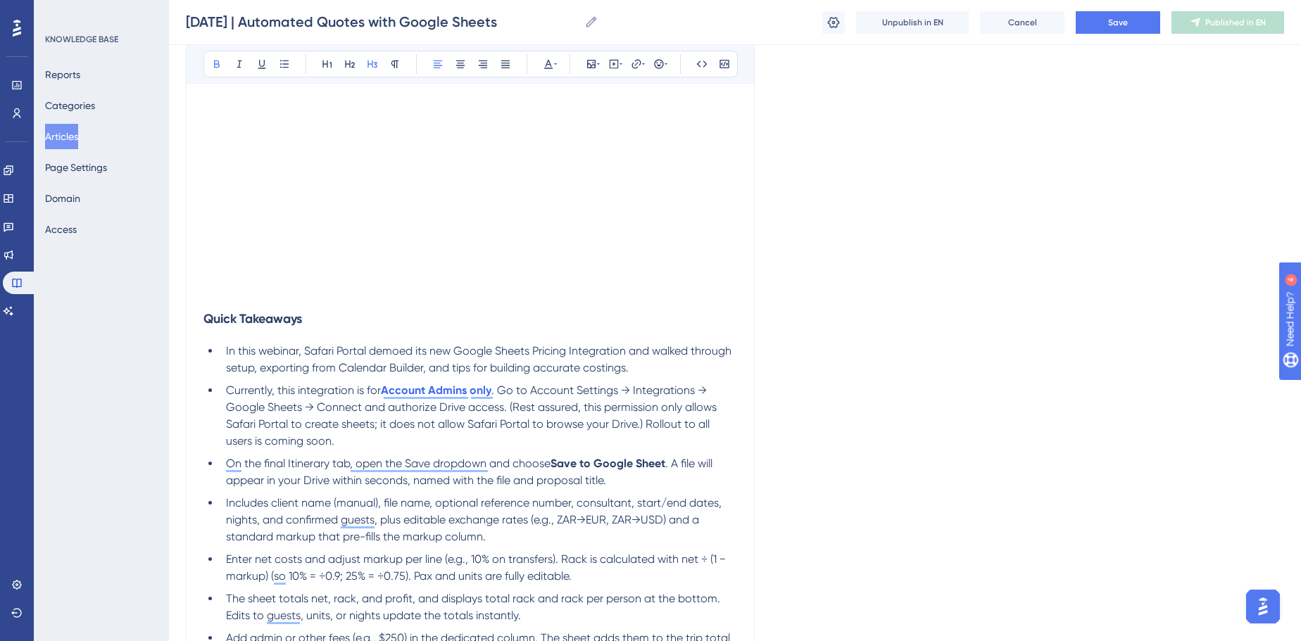
click at [259, 272] on p "To enrich screen reader interactions, please activate Accessibility in Grammarl…" at bounding box center [470, 275] width 534 height 17
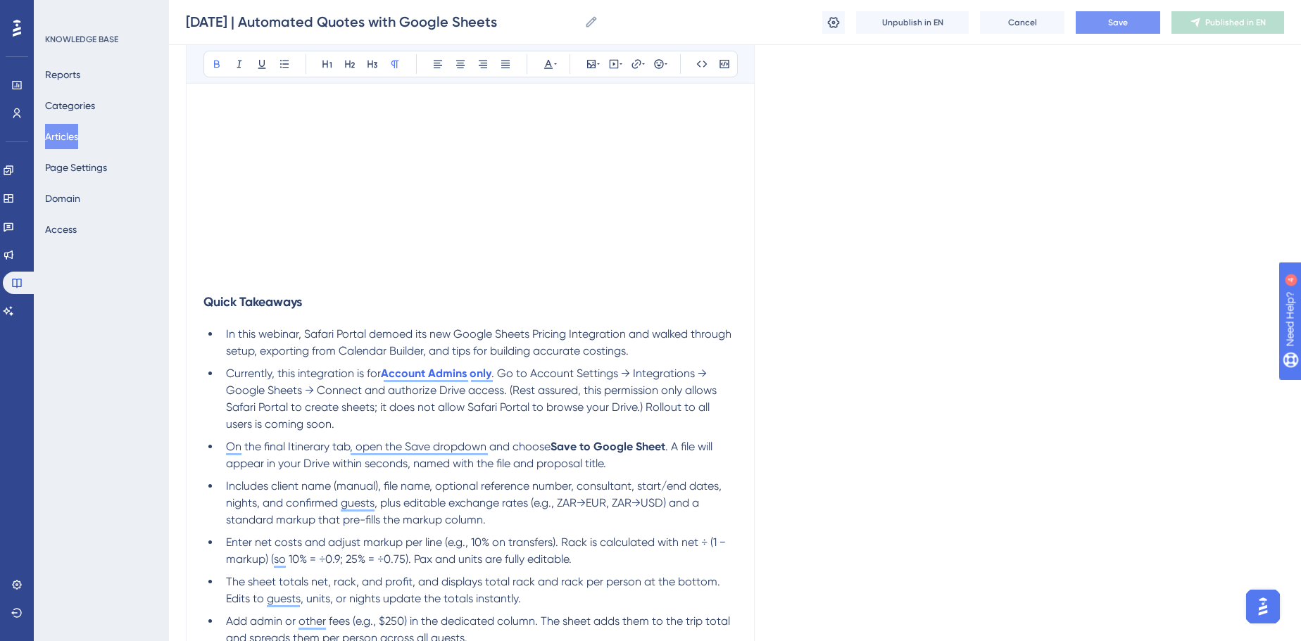
drag, startPoint x: 1094, startPoint y: 37, endPoint x: 1107, endPoint y: 27, distance: 16.1
click at [1096, 36] on div "August 21, 2025 | Automated Quotes with Google Sheets August 21, 2025 | Automat…" at bounding box center [735, 22] width 1132 height 45
click at [1110, 24] on span "Save" at bounding box center [1118, 22] width 20 height 11
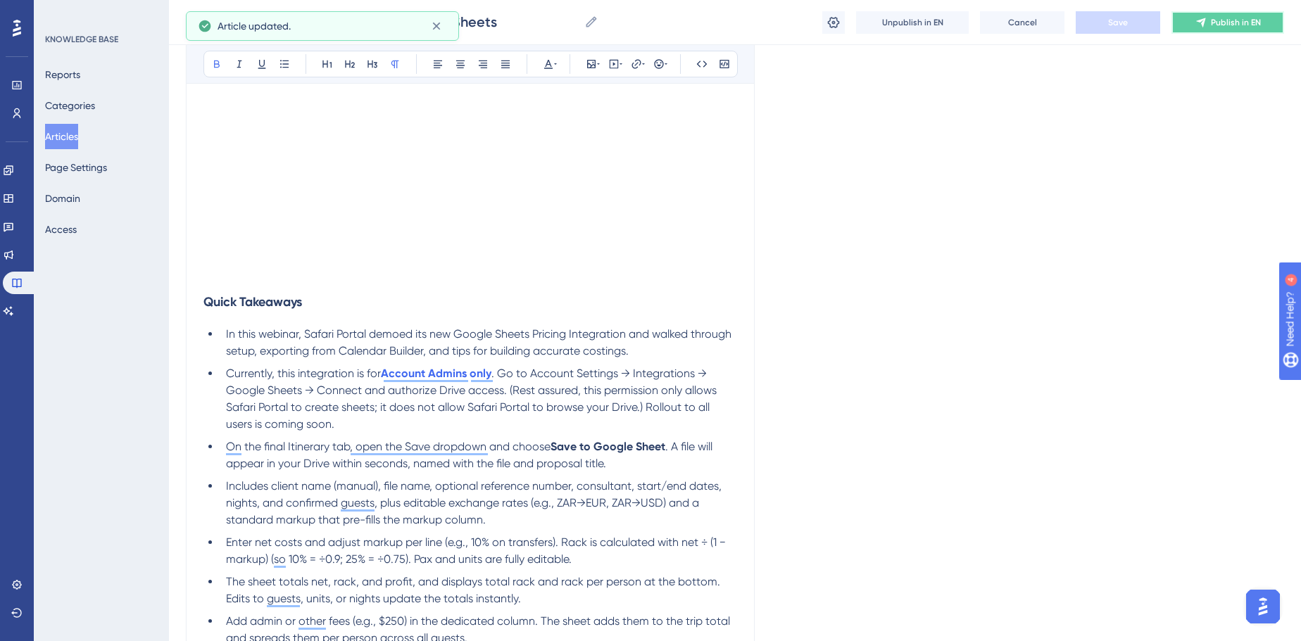
click at [1253, 23] on span "Publish in EN" at bounding box center [1236, 22] width 50 height 11
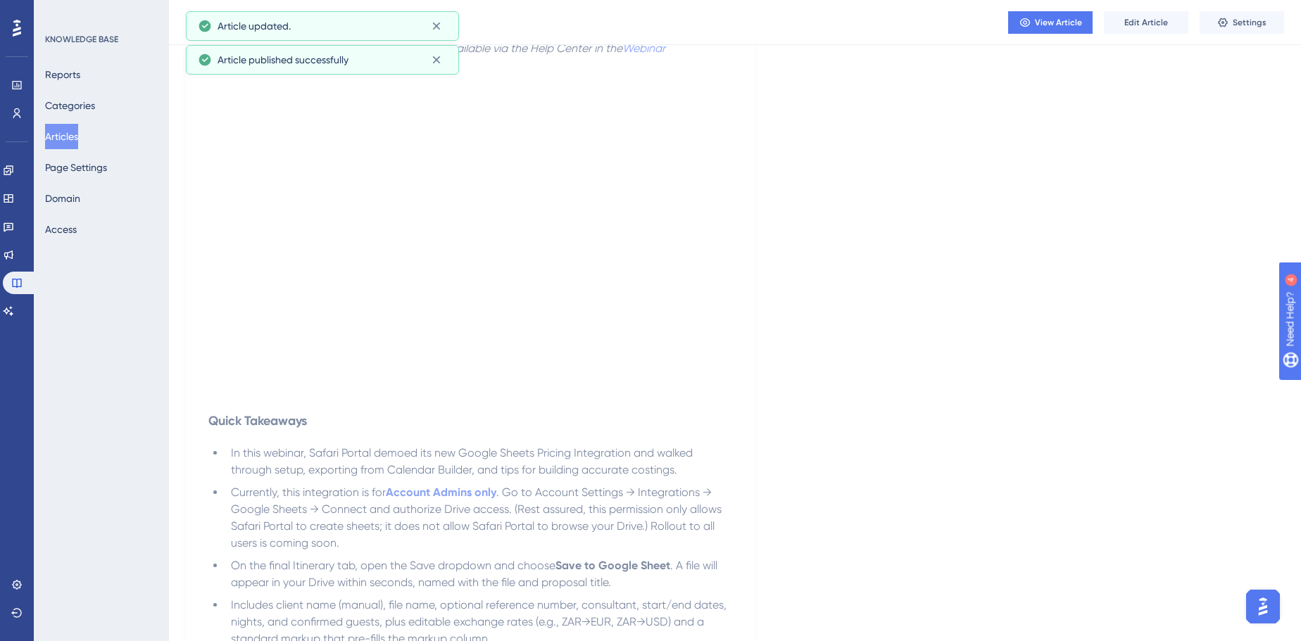
scroll to position [75, 0]
